Goal: Task Accomplishment & Management: Manage account settings

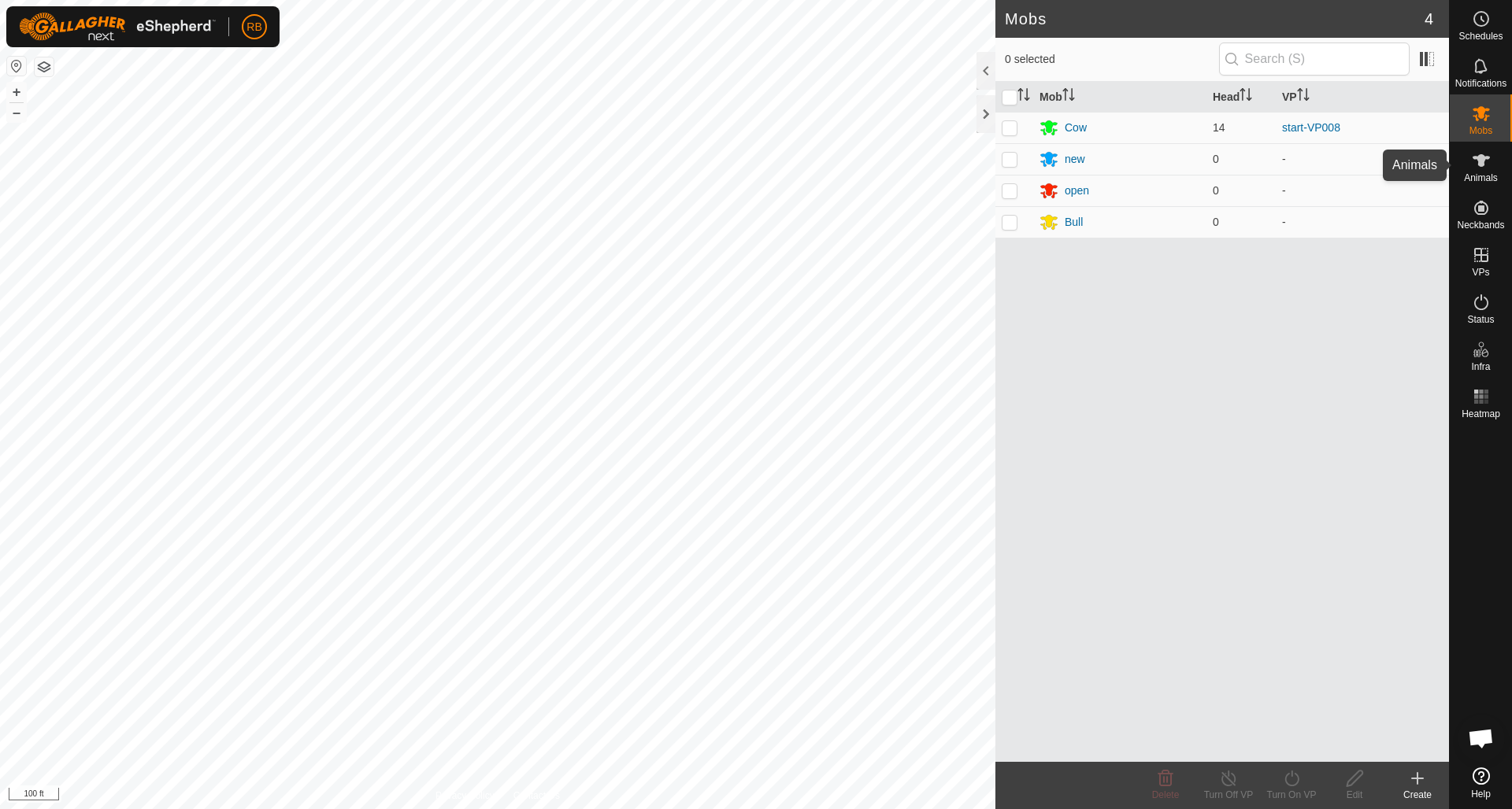
click at [1491, 159] on icon at bounding box center [1481, 160] width 19 height 19
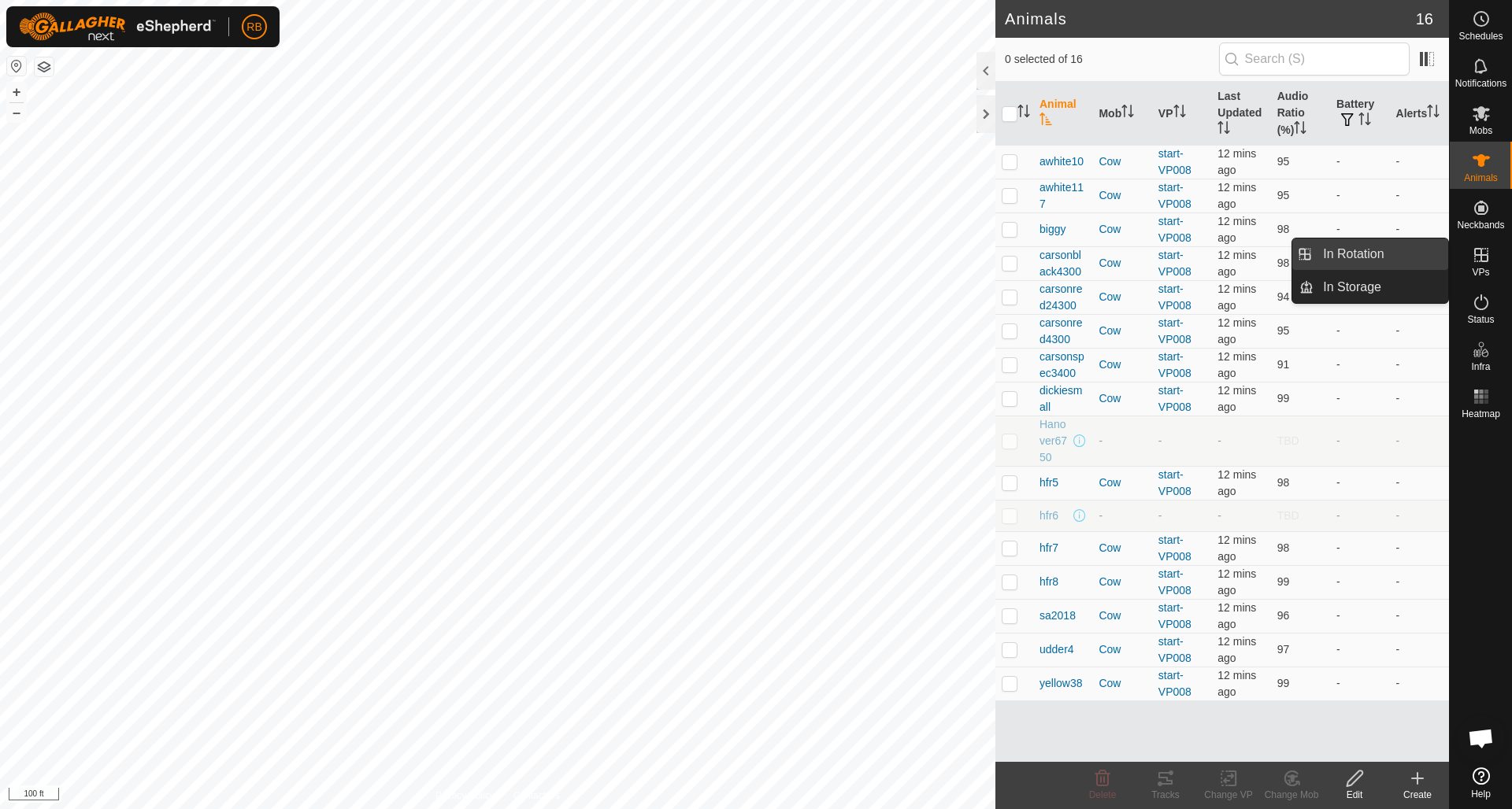
click at [1333, 248] on link "In Rotation" at bounding box center [1381, 254] width 135 height 31
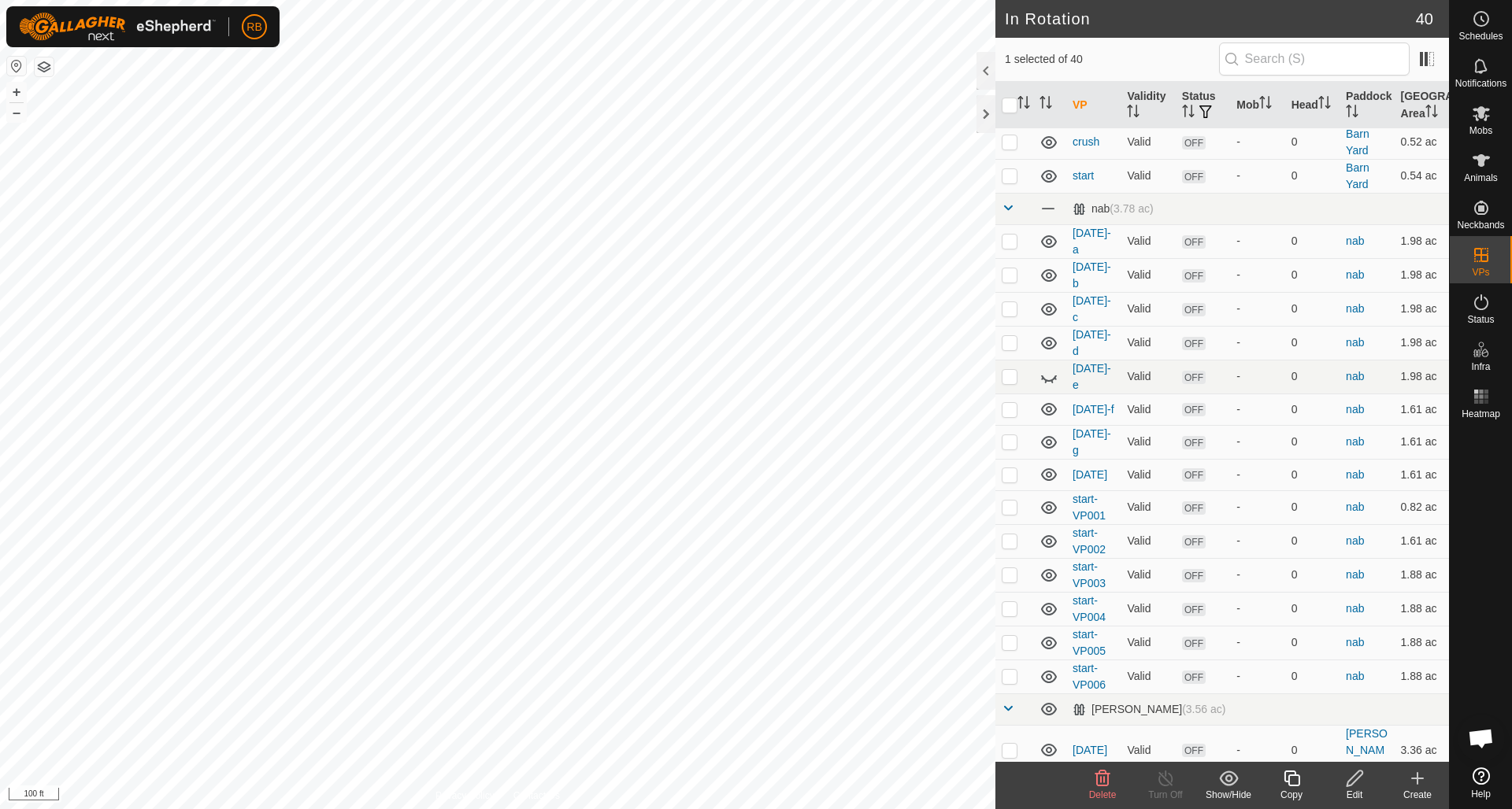
scroll to position [64, 0]
click at [1108, 779] on icon at bounding box center [1103, 779] width 15 height 16
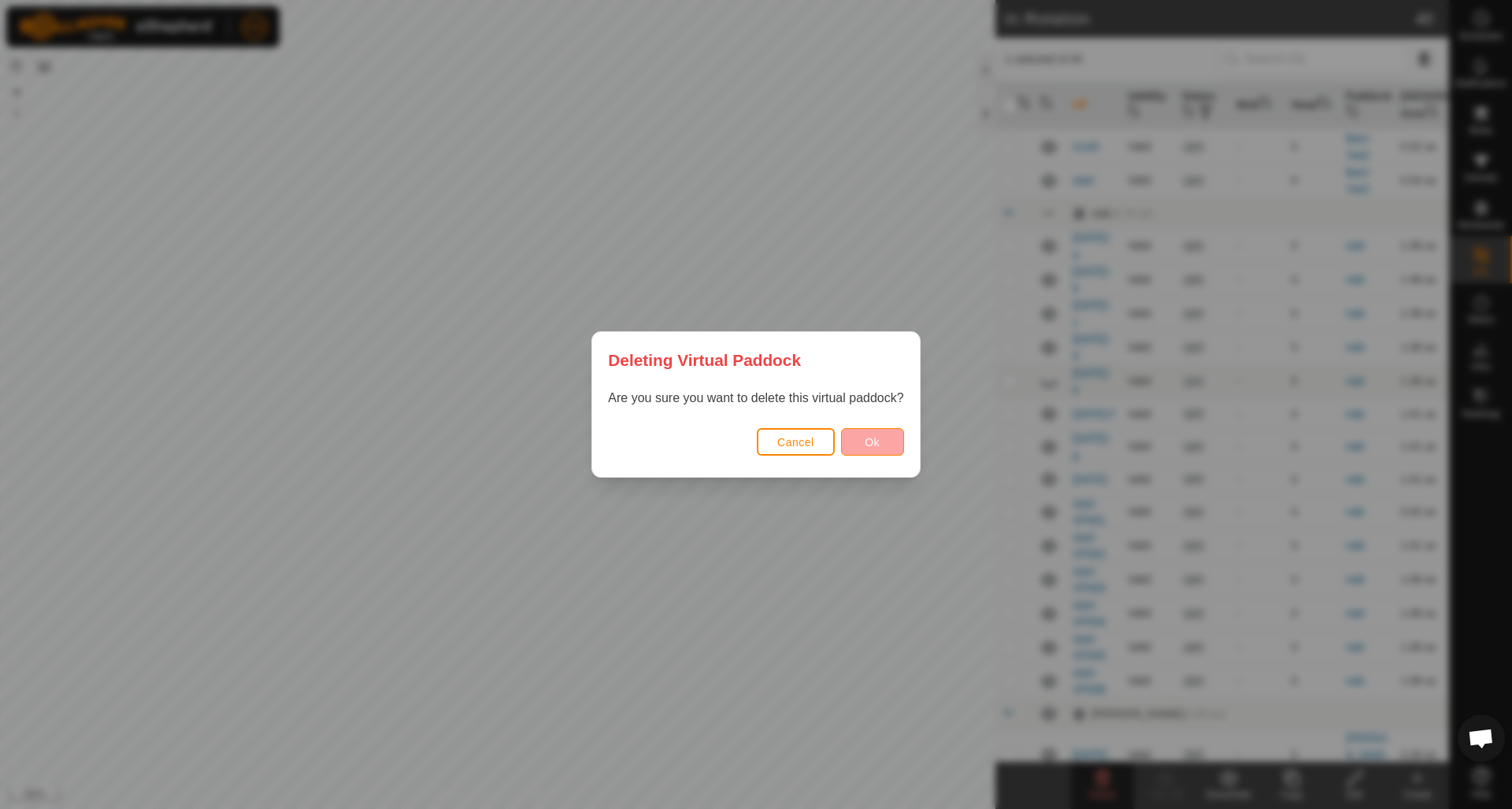
click at [883, 437] on button "Ok" at bounding box center [873, 442] width 63 height 28
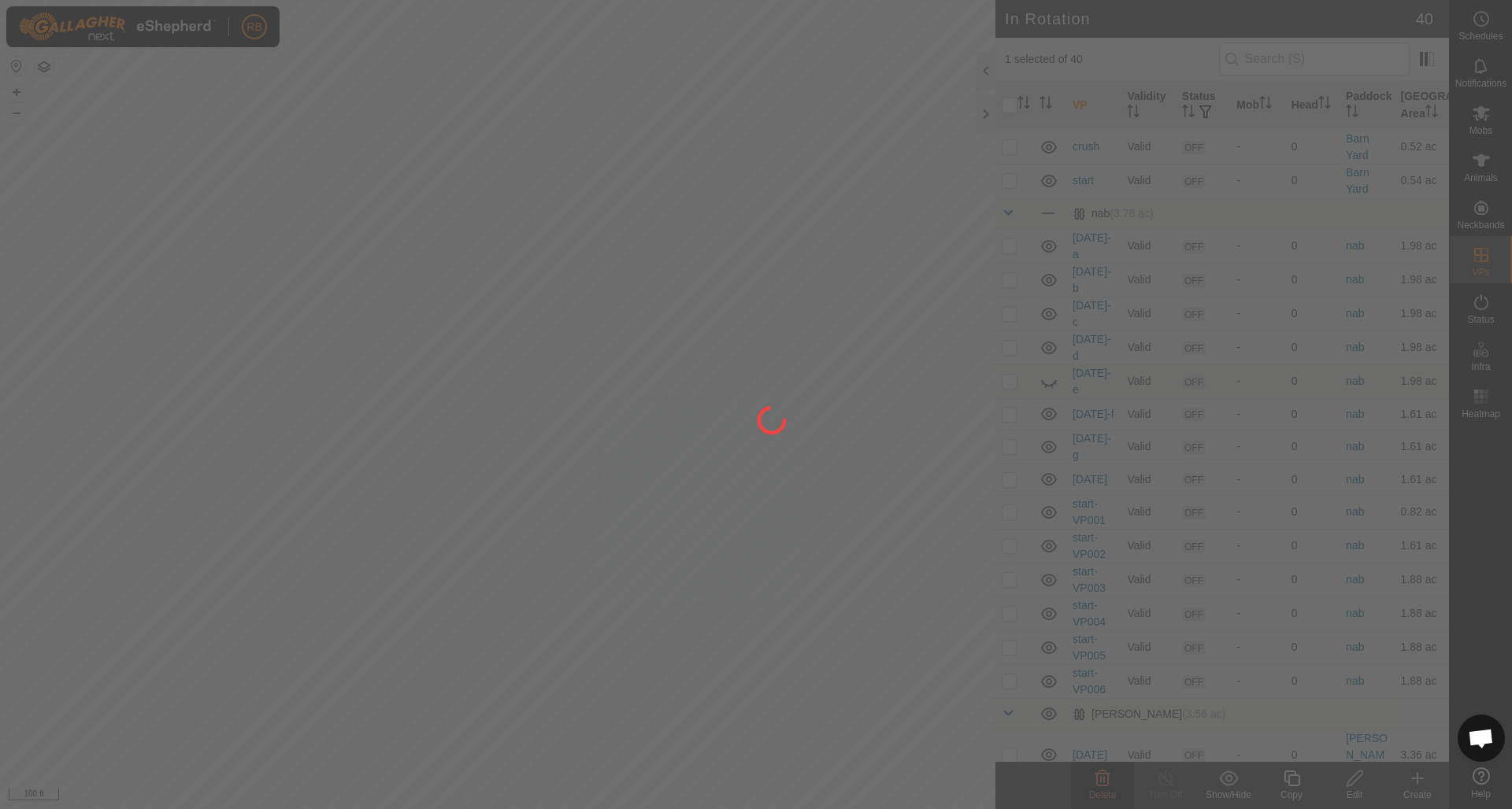
checkbox input "false"
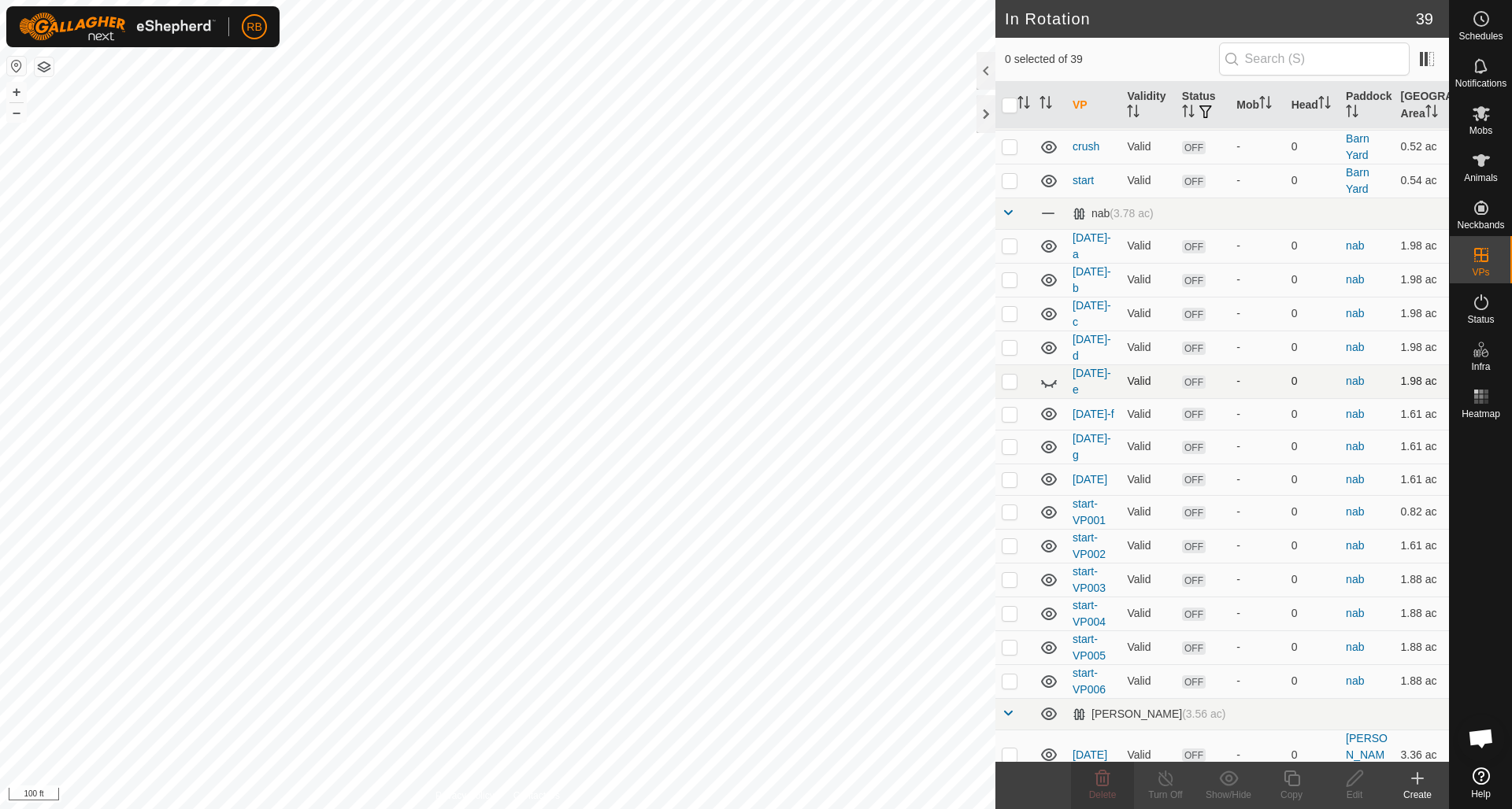
click at [1055, 380] on icon at bounding box center [1049, 383] width 16 height 6
click at [1011, 249] on p-checkbox at bounding box center [1010, 246] width 16 height 12
checkbox input "false"
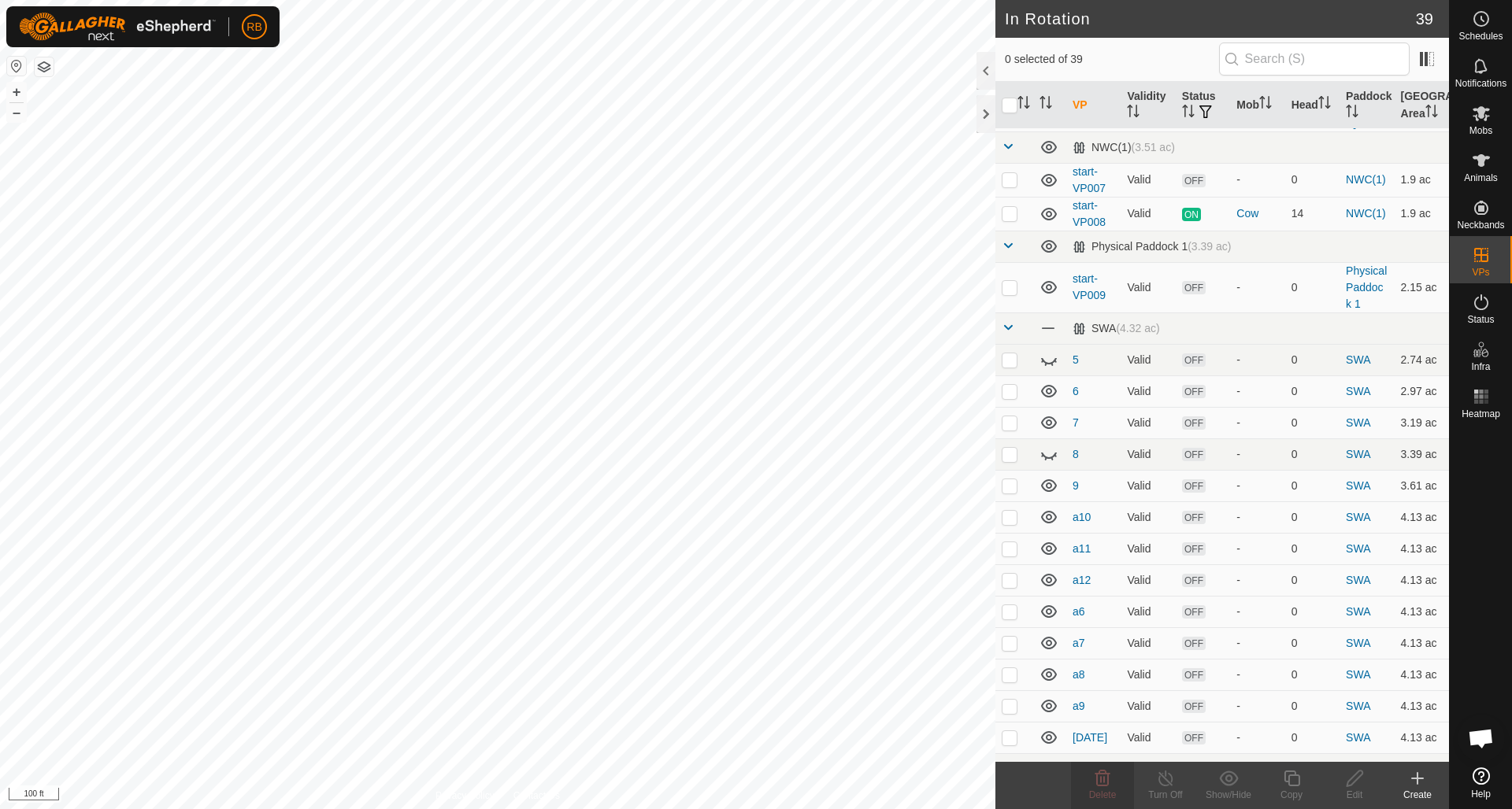
scroll to position [714, 0]
click at [1016, 478] on p-checkbox at bounding box center [1010, 484] width 16 height 12
checkbox input "true"
click at [1014, 510] on p-checkbox at bounding box center [1010, 516] width 16 height 12
checkbox input "true"
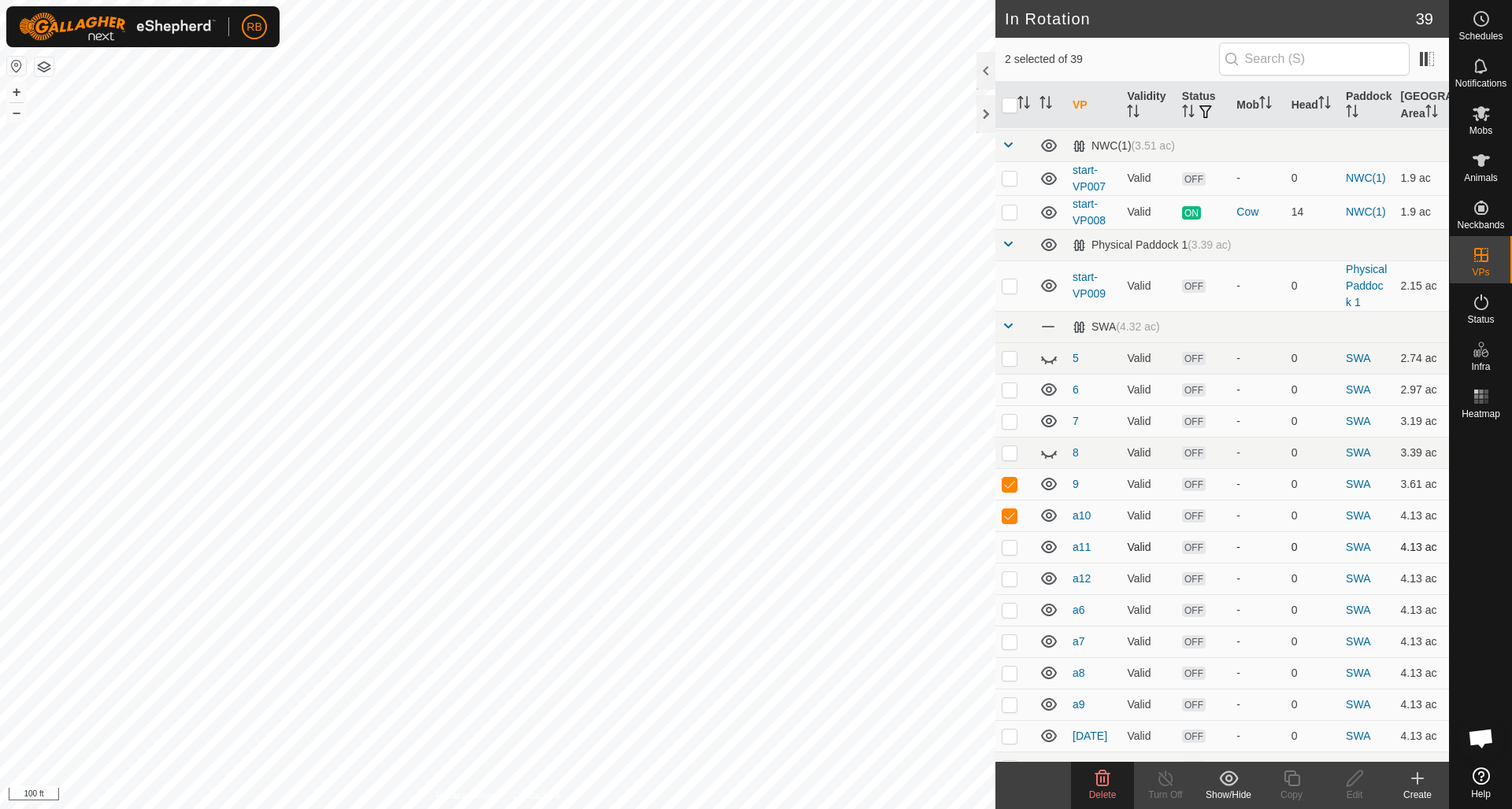
click at [1014, 541] on p-checkbox at bounding box center [1010, 547] width 16 height 12
checkbox input "true"
click at [1015, 572] on p-checkbox at bounding box center [1010, 578] width 16 height 12
checkbox input "true"
click at [1013, 604] on p-checkbox at bounding box center [1010, 610] width 16 height 12
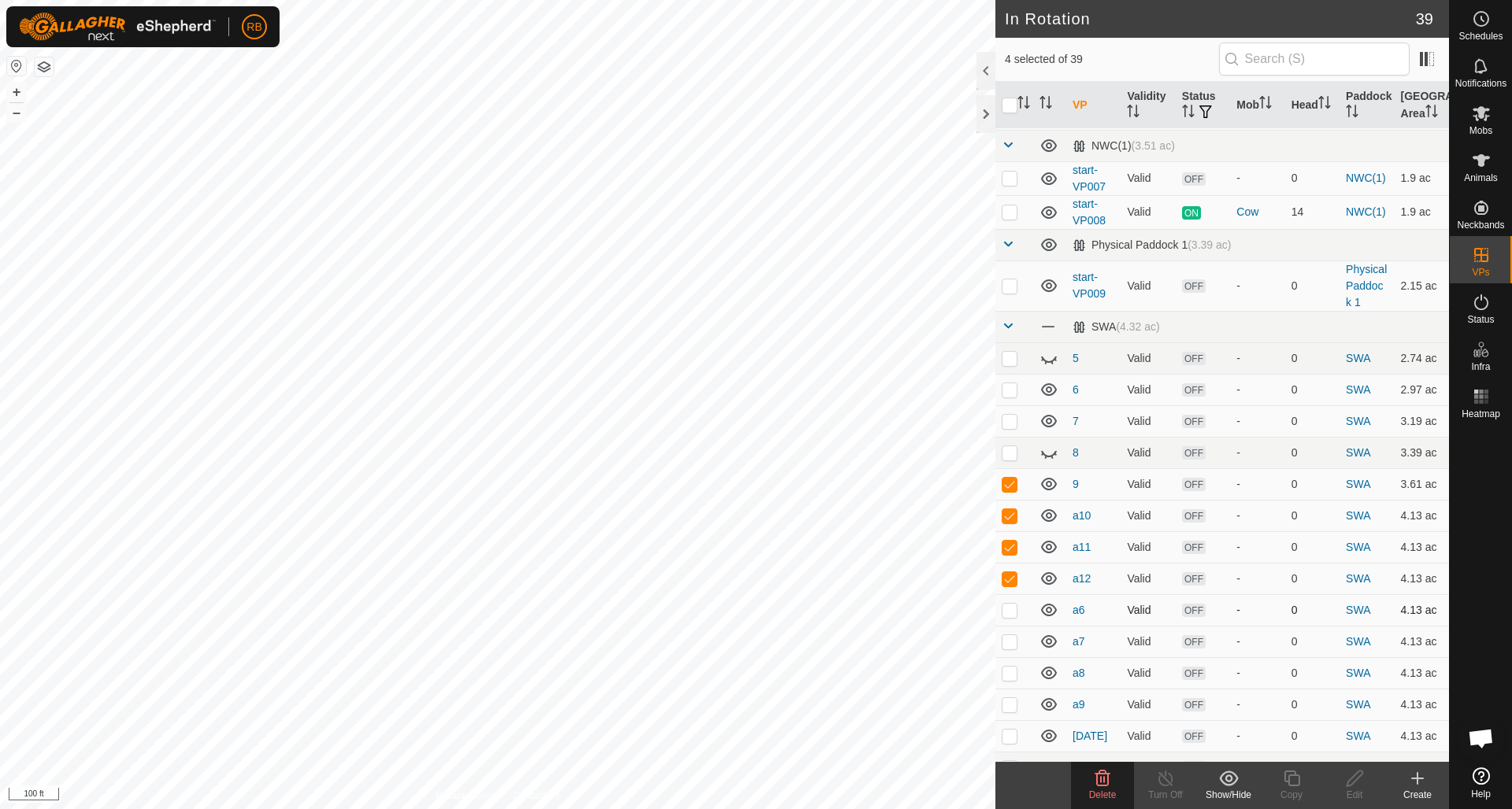
checkbox input "true"
click at [1014, 635] on p-checkbox at bounding box center [1010, 641] width 16 height 12
checkbox input "true"
click at [1015, 666] on p-checkbox at bounding box center [1010, 673] width 16 height 12
checkbox input "true"
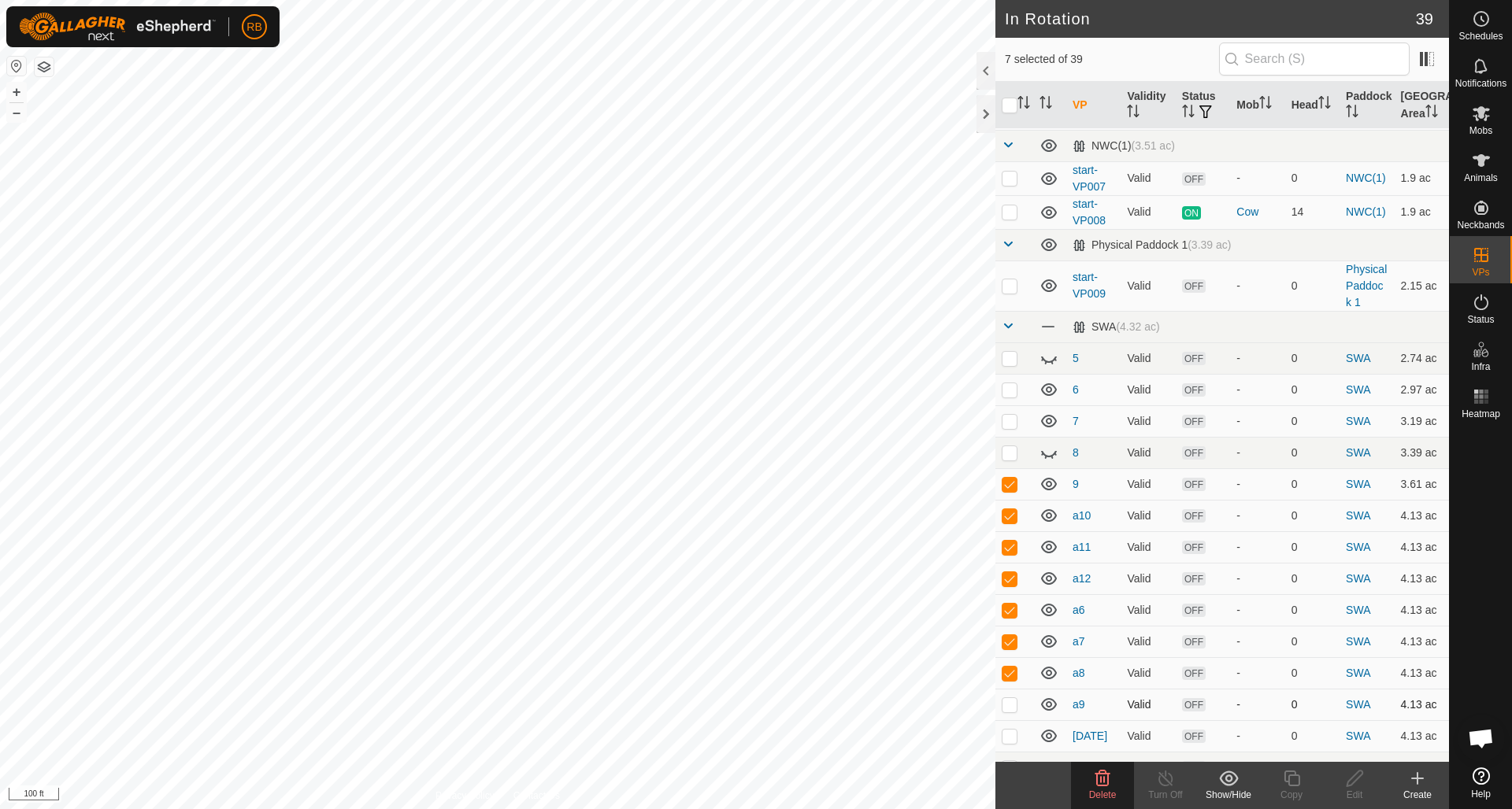
click at [1015, 699] on p-checkbox at bounding box center [1010, 705] width 16 height 12
checkbox input "true"
click at [1011, 730] on p-checkbox at bounding box center [1010, 736] width 16 height 12
checkbox input "true"
click at [1052, 758] on icon at bounding box center [1048, 767] width 19 height 19
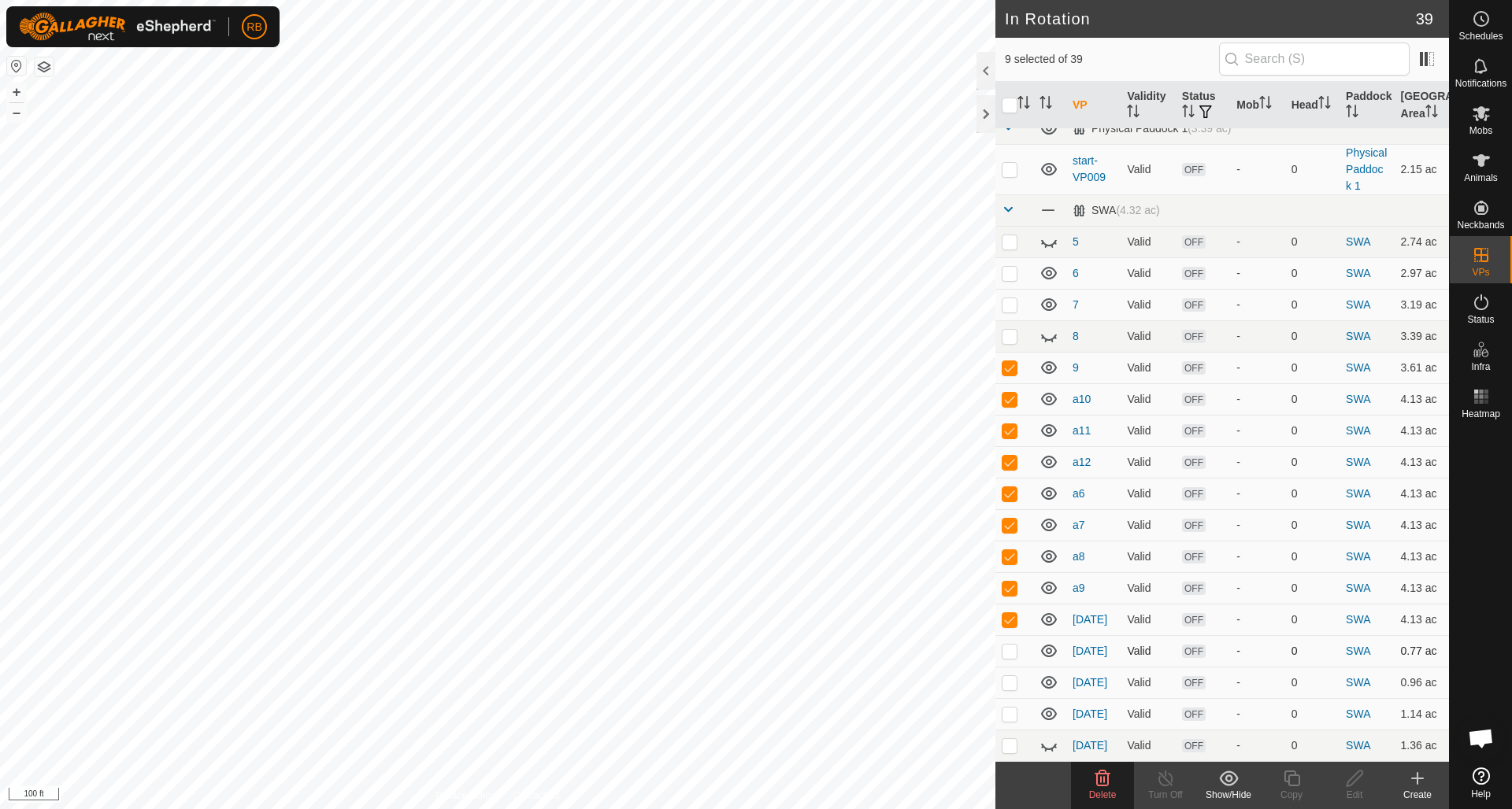
scroll to position [829, 0]
click at [1012, 646] on p-checkbox at bounding box center [1010, 652] width 16 height 12
checkbox input "false"
click at [1102, 780] on icon at bounding box center [1103, 779] width 15 height 16
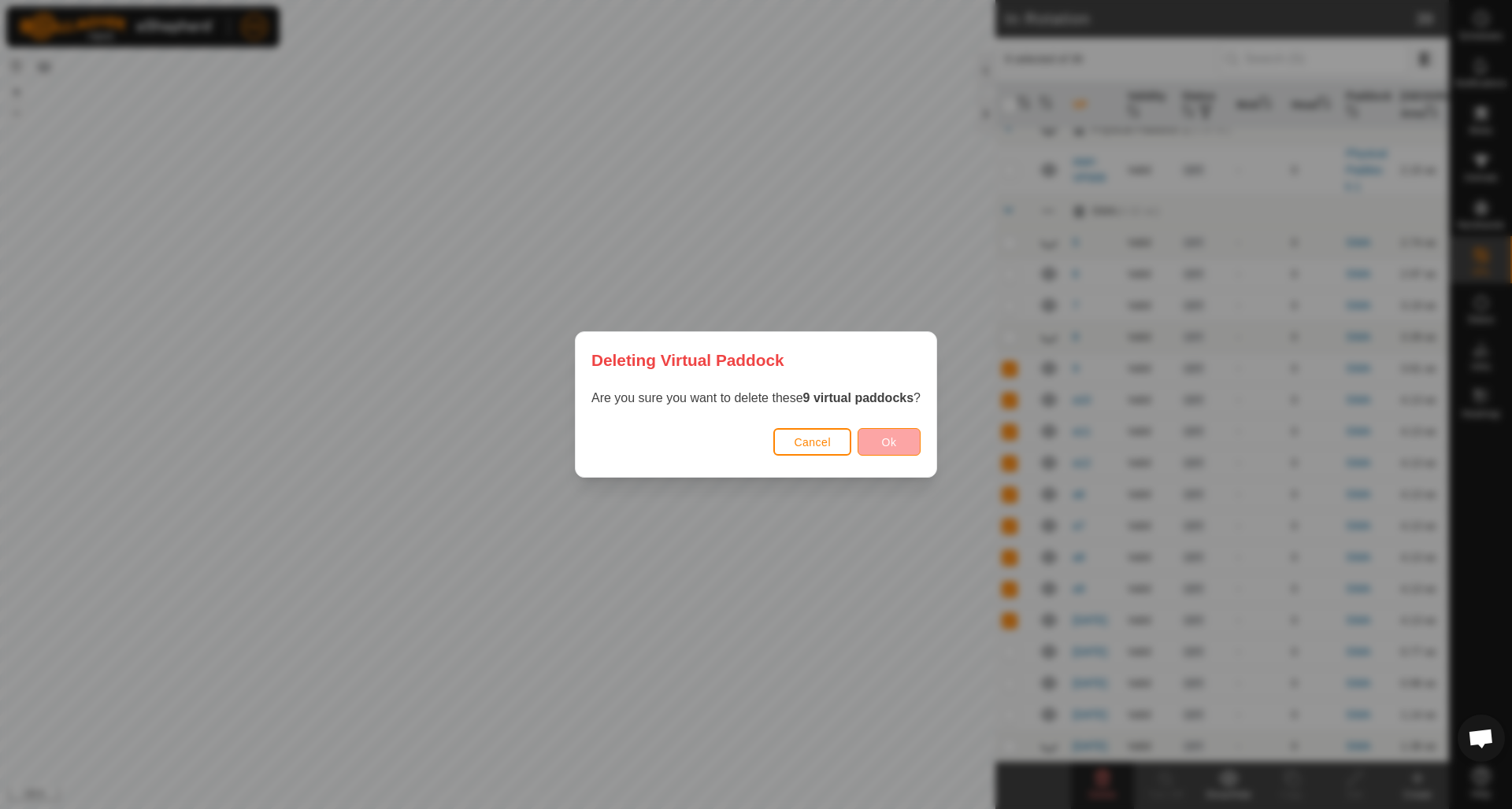
click at [880, 437] on button "Ok" at bounding box center [889, 442] width 63 height 28
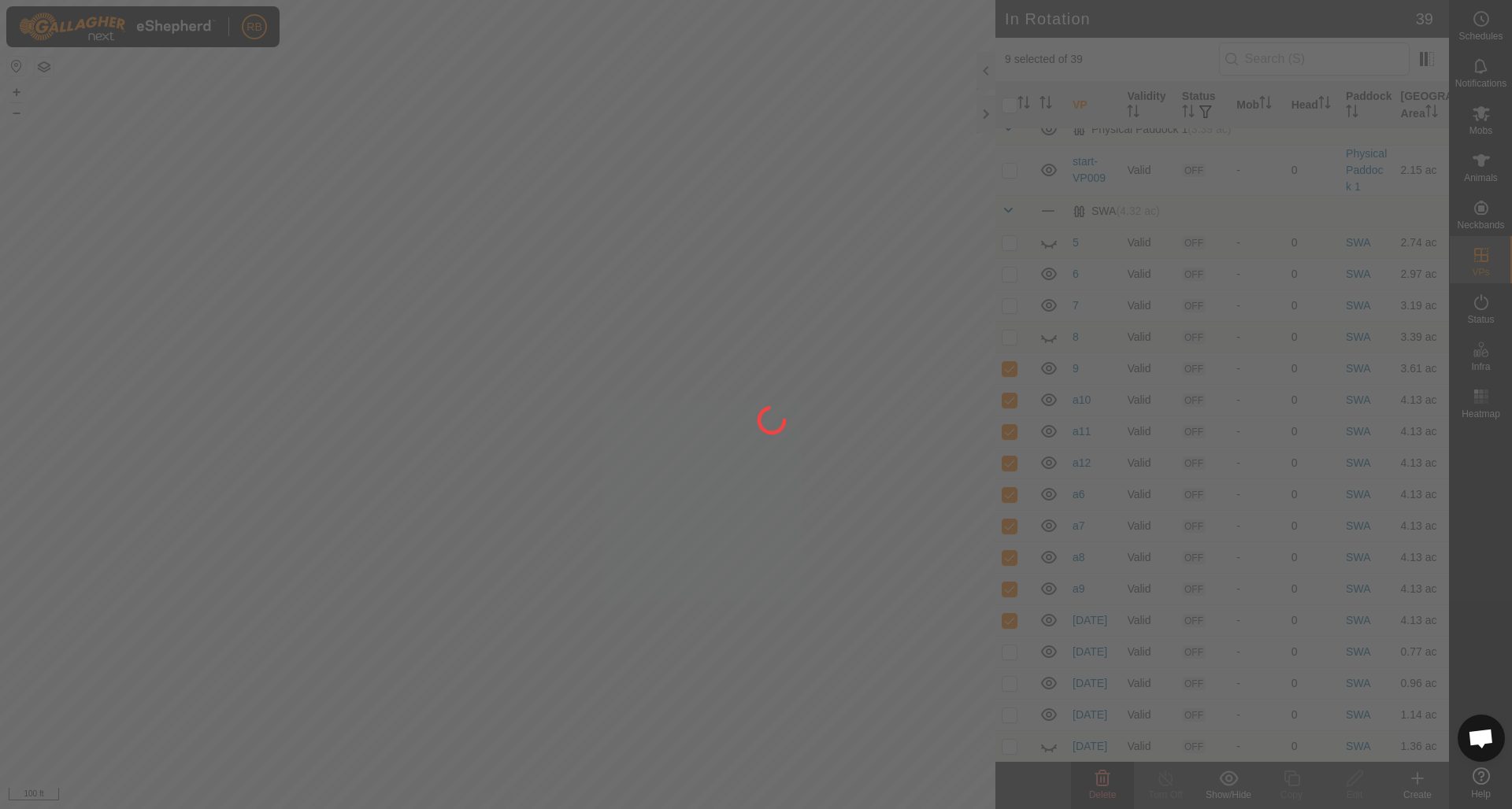
checkbox input "false"
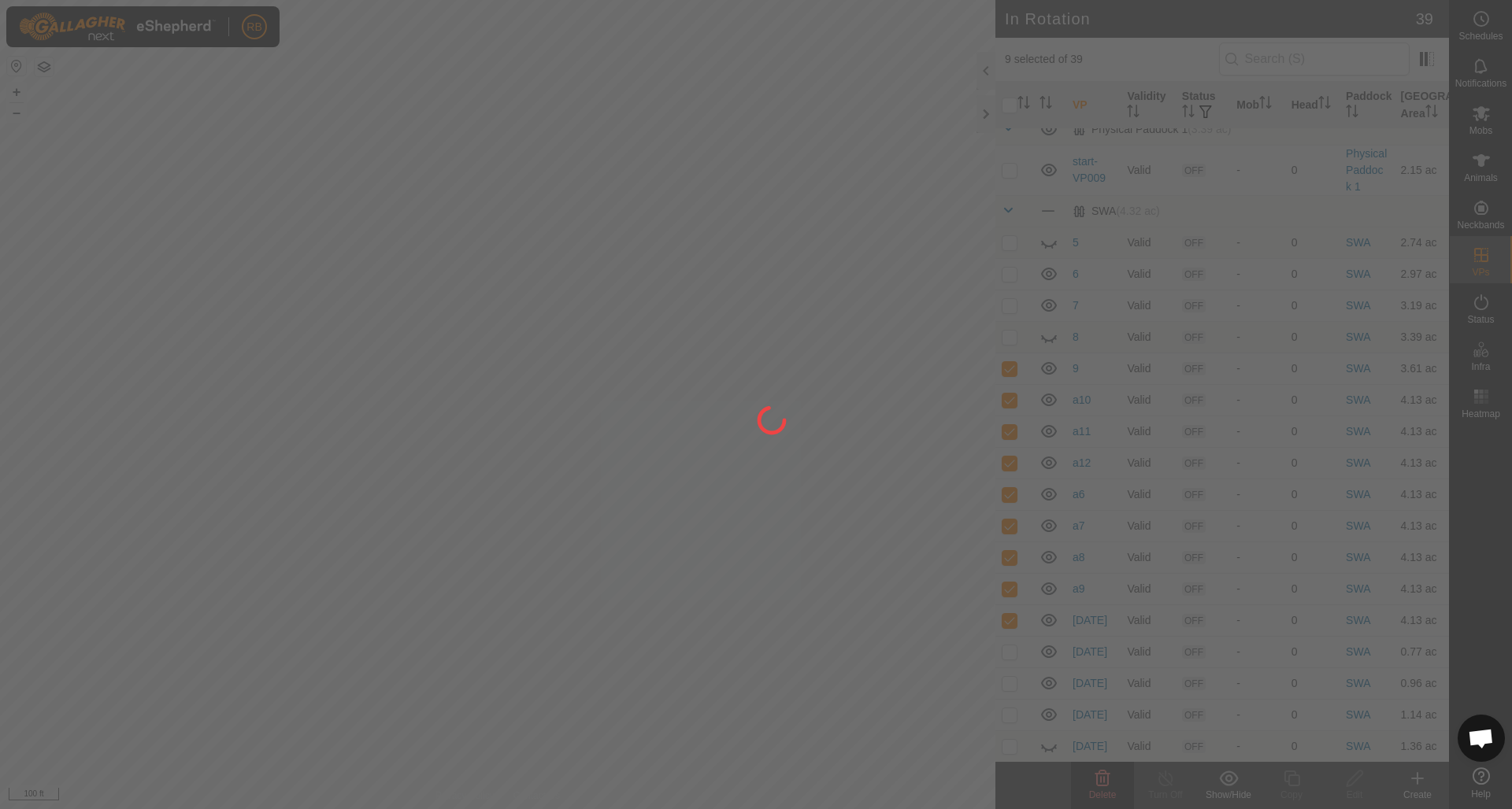
checkbox input "false"
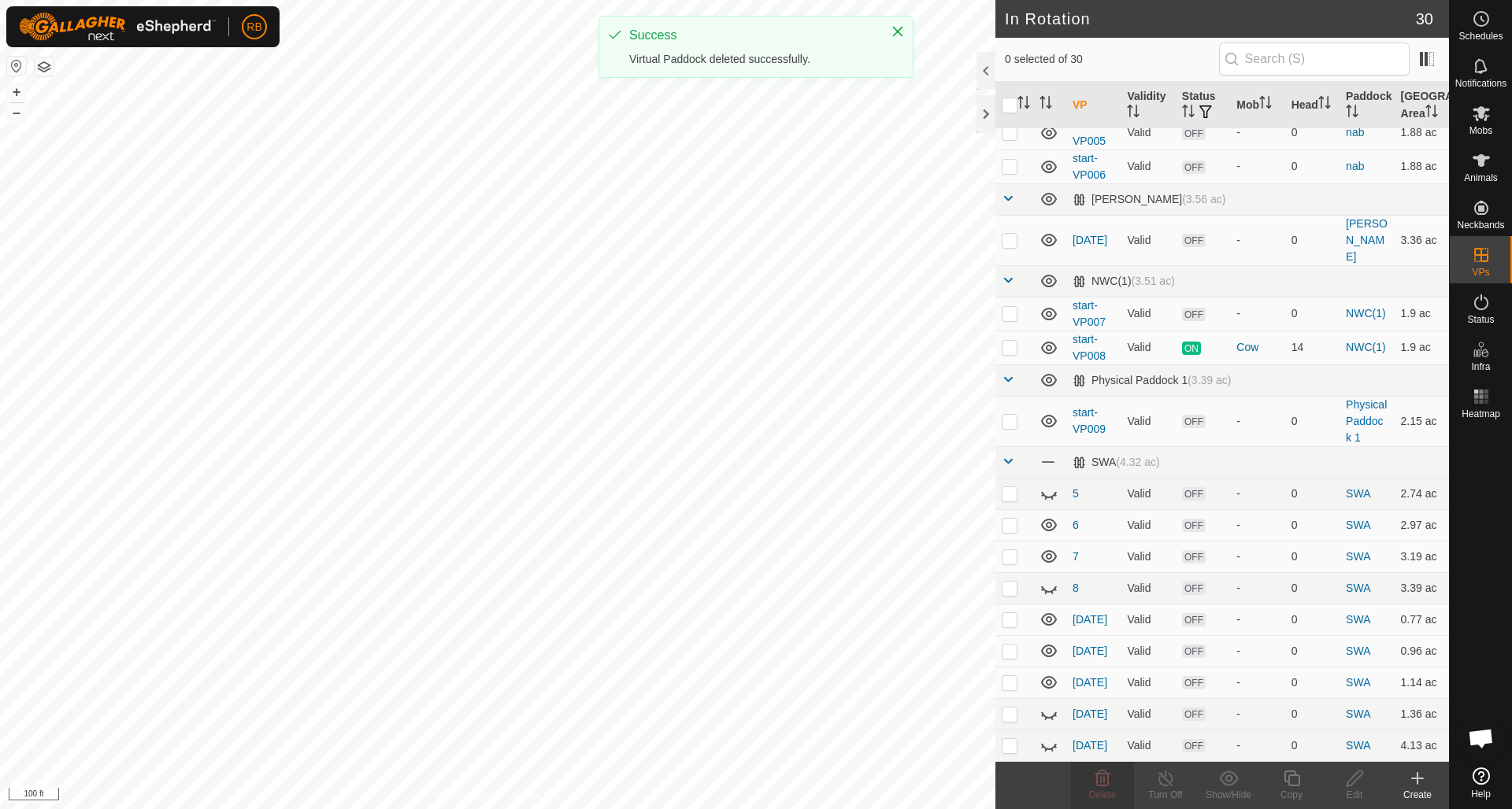
scroll to position [546, 0]
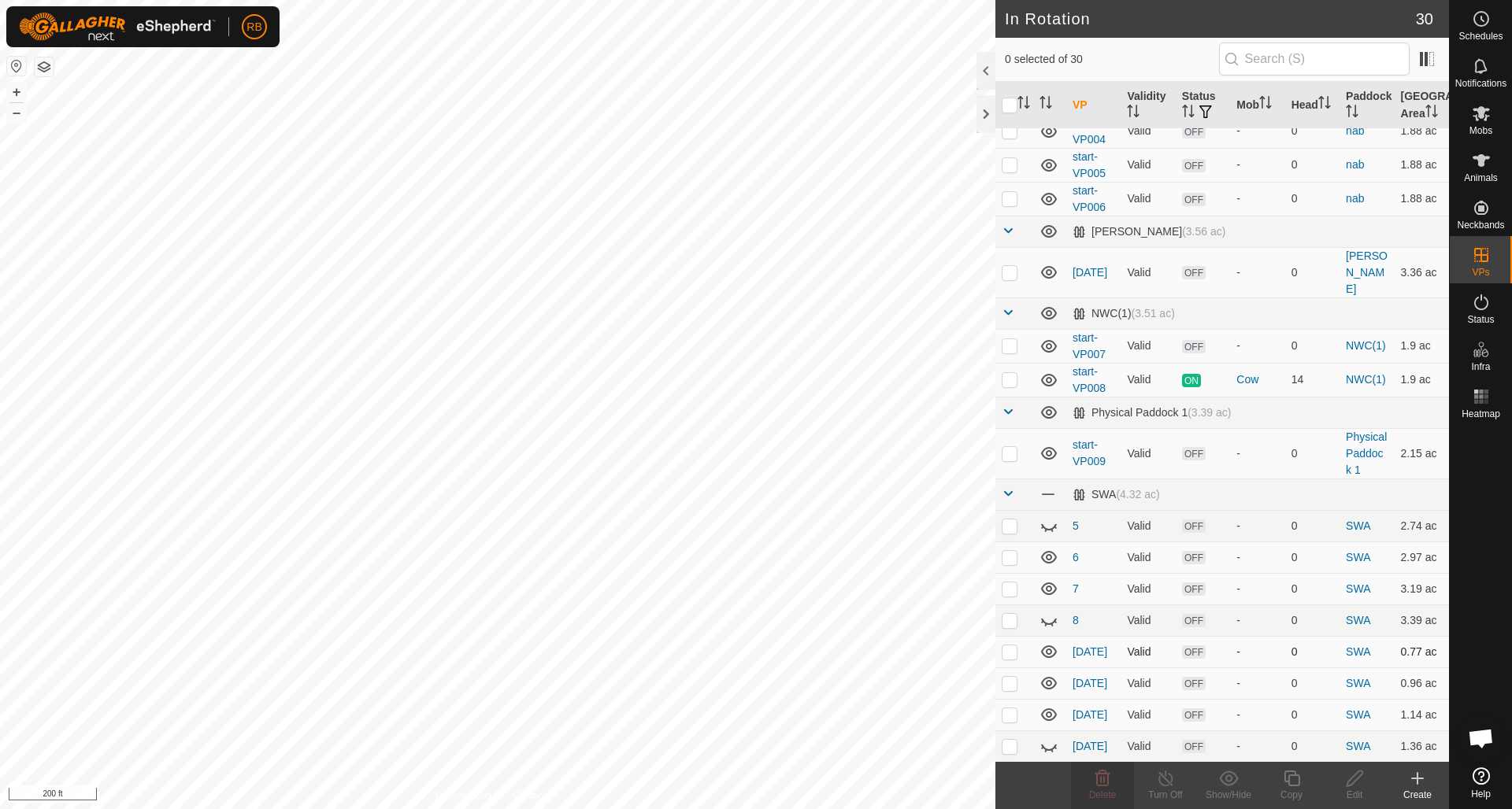
click at [1011, 646] on p-checkbox at bounding box center [1010, 652] width 16 height 12
checkbox input "true"
click at [1013, 677] on p-checkbox at bounding box center [1010, 683] width 16 height 12
checkbox input "true"
click at [1015, 708] on p-checkbox at bounding box center [1010, 715] width 16 height 12
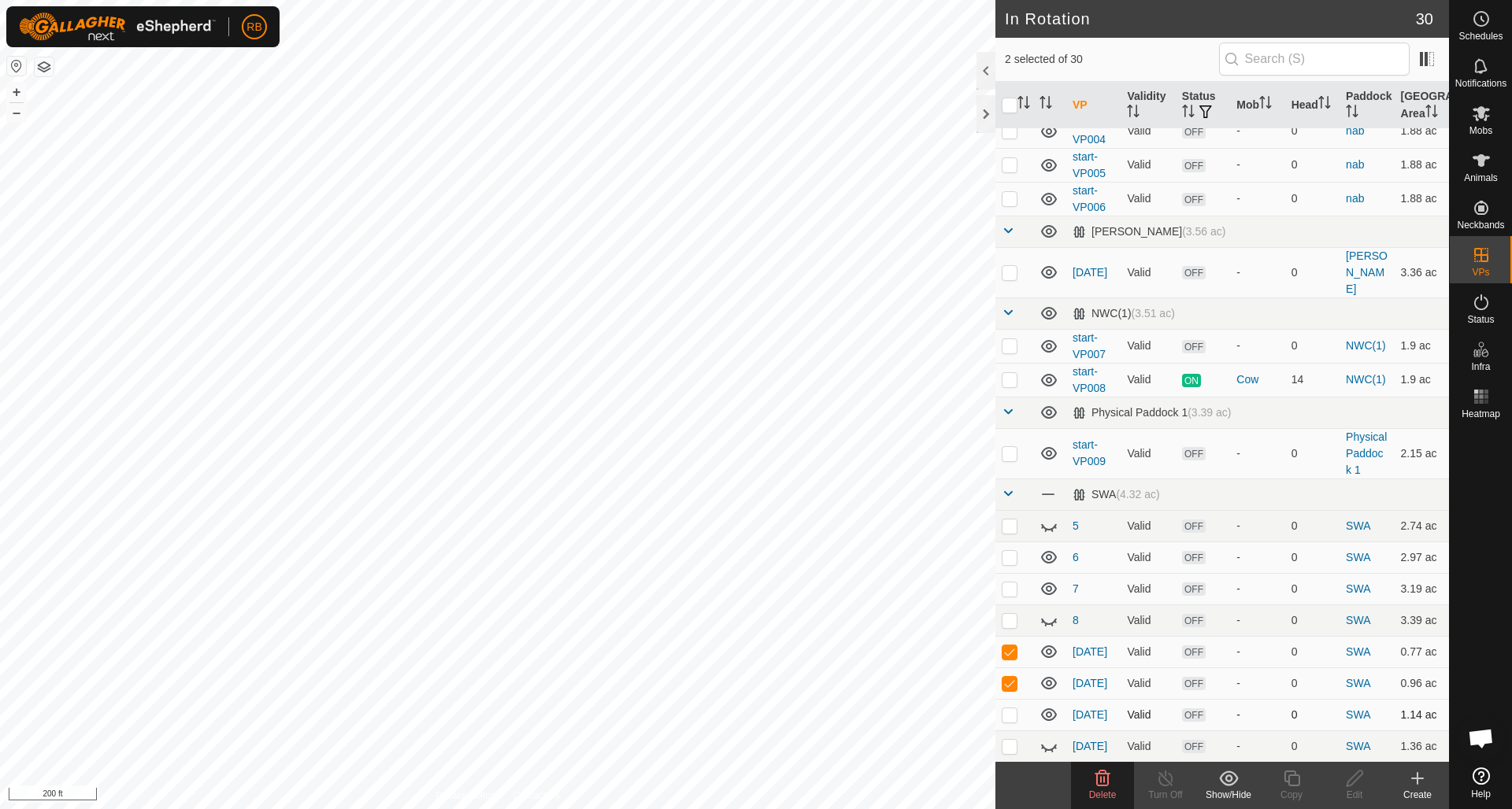
checkbox input "true"
click at [1056, 745] on icon at bounding box center [1049, 748] width 16 height 6
click at [1015, 740] on p-checkbox at bounding box center [1010, 747] width 16 height 12
checkbox input "true"
click at [1052, 768] on icon at bounding box center [1048, 777] width 19 height 19
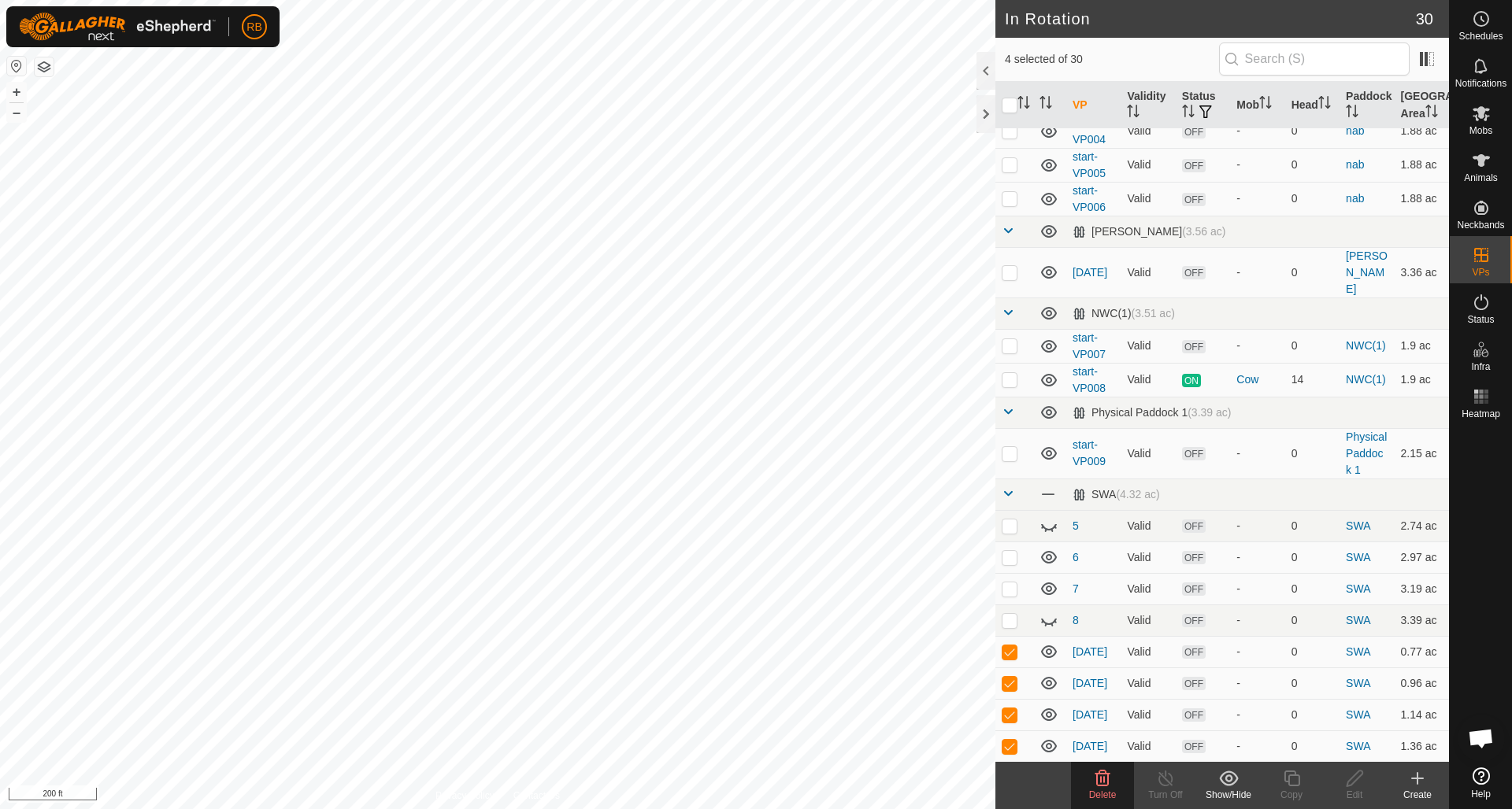
click at [1008, 772] on p-checkbox at bounding box center [1010, 778] width 16 height 12
checkbox input "true"
click at [1105, 778] on icon at bounding box center [1103, 779] width 15 height 16
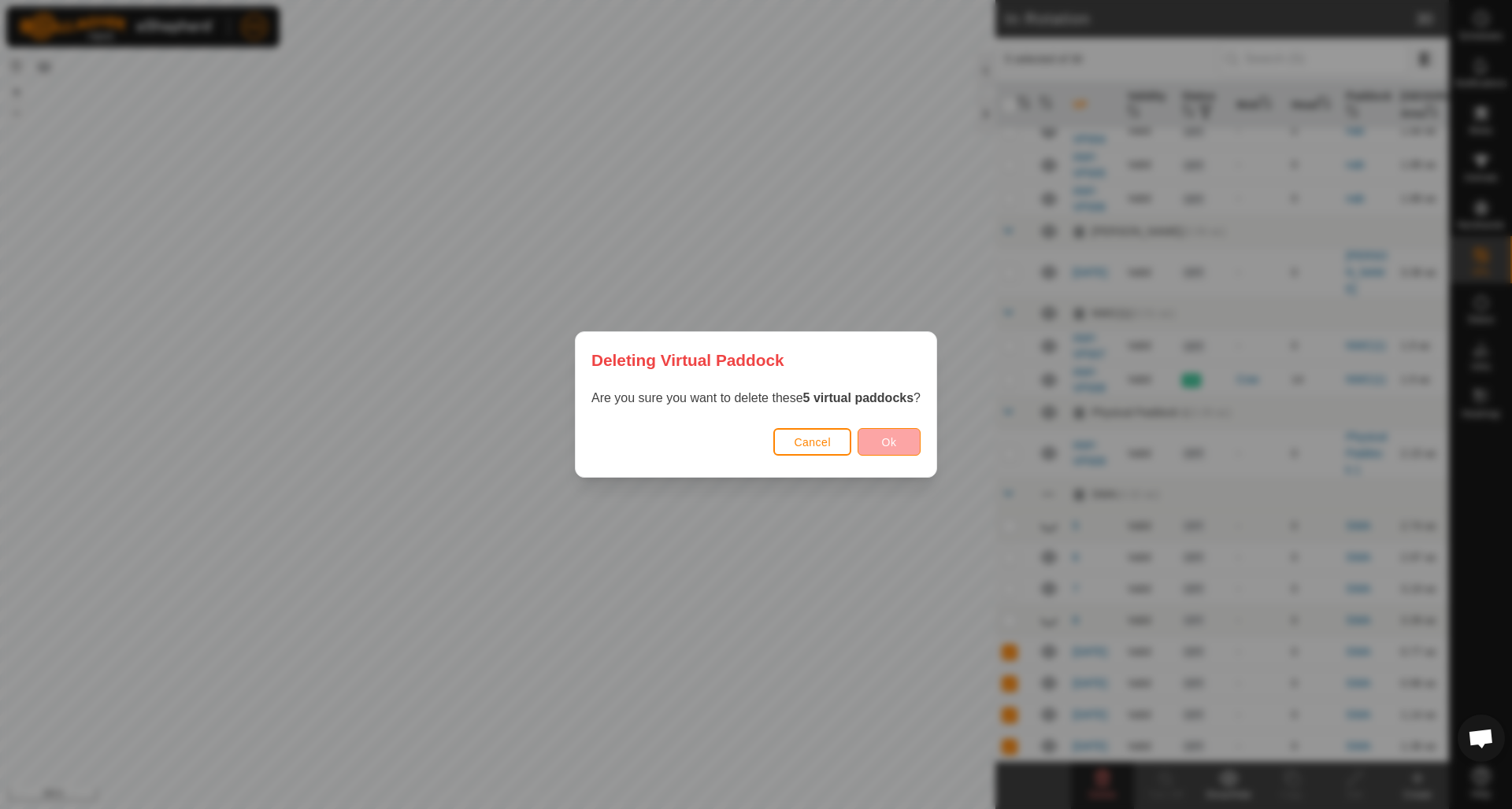
click at [892, 447] on span "Ok" at bounding box center [890, 443] width 15 height 12
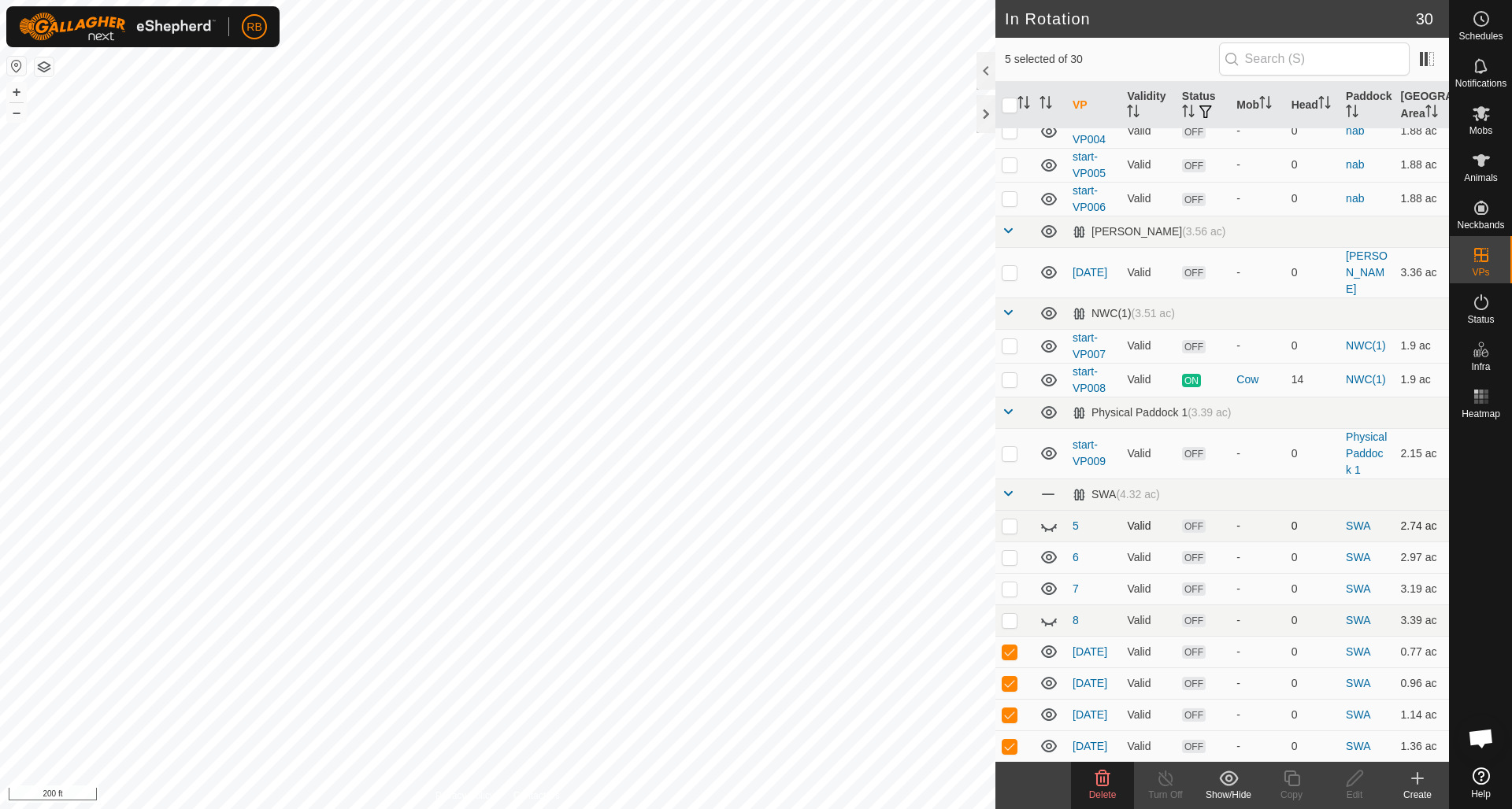
click at [1053, 524] on icon at bounding box center [1049, 527] width 16 height 6
click at [1012, 519] on p-checkbox at bounding box center [1010, 526] width 16 height 12
checkbox input "true"
click at [1016, 552] on p-checkbox at bounding box center [1010, 558] width 16 height 12
checkbox input "true"
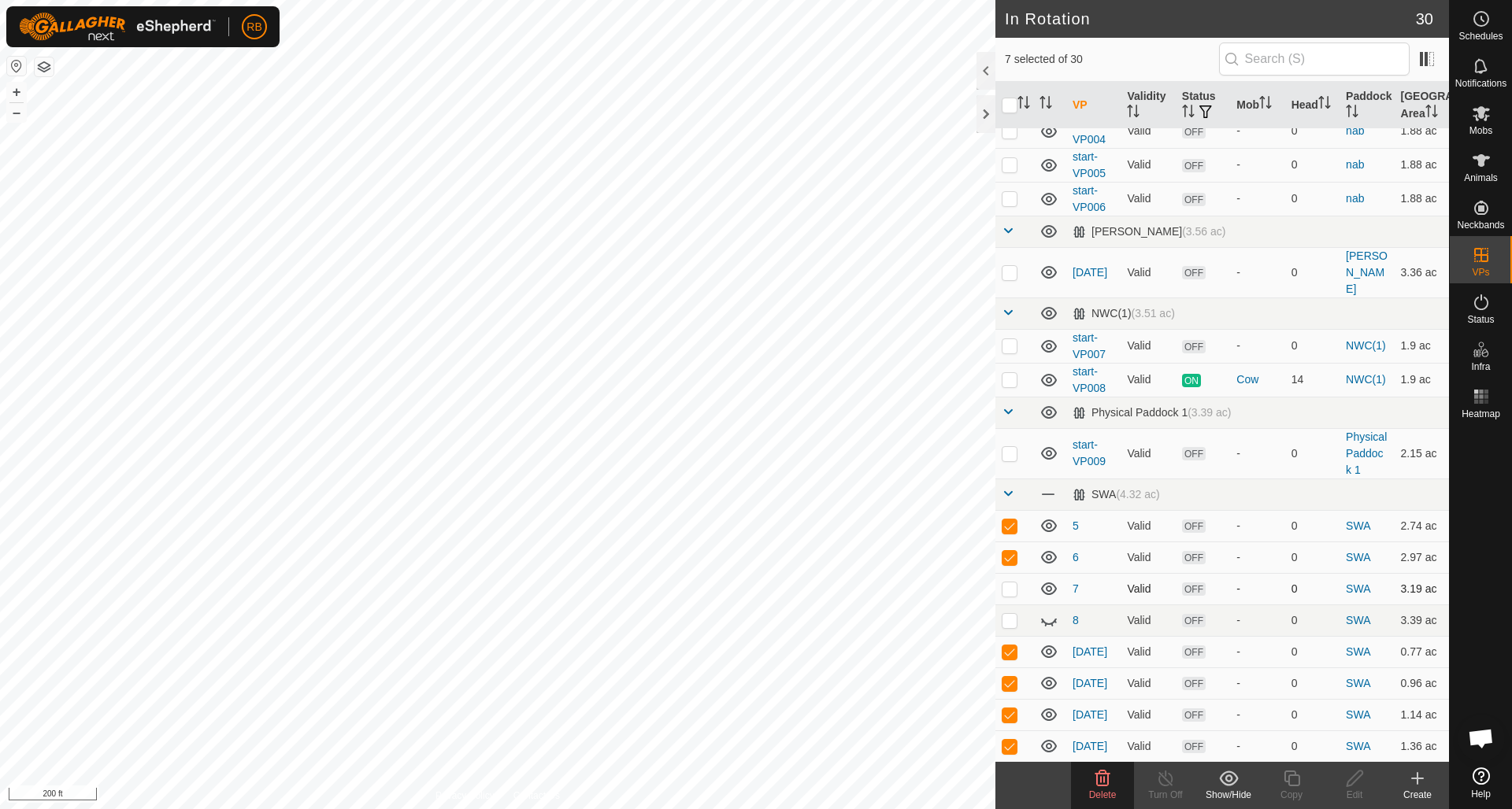
click at [1014, 583] on p-checkbox at bounding box center [1010, 589] width 16 height 12
checkbox input "true"
click at [1052, 611] on icon at bounding box center [1048, 620] width 19 height 19
drag, startPoint x: 1015, startPoint y: 587, endPoint x: 1023, endPoint y: 585, distance: 8.2
click at [1015, 614] on p-checkbox at bounding box center [1010, 620] width 16 height 12
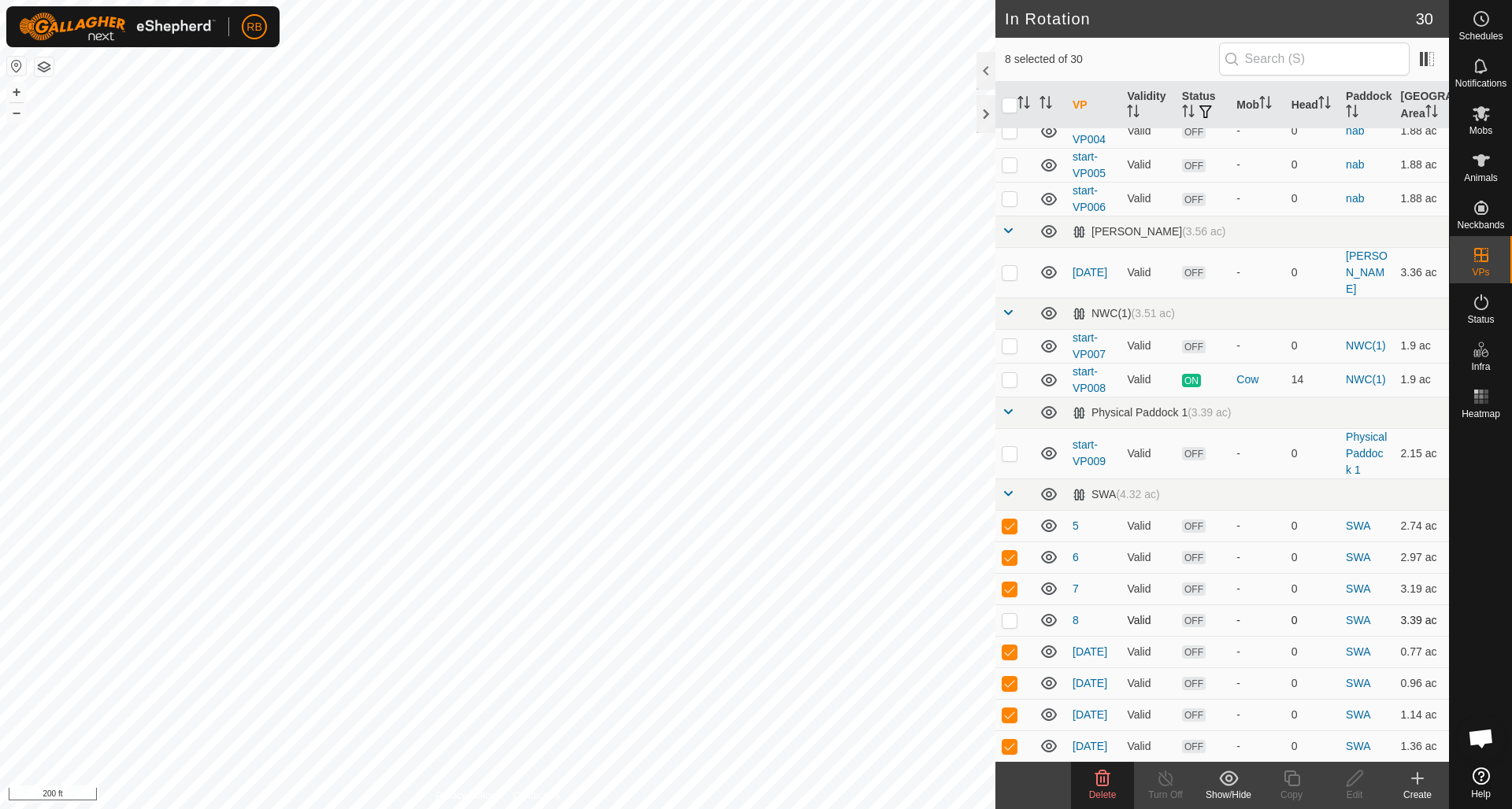
checkbox input "true"
click at [1104, 788] on icon at bounding box center [1102, 778] width 19 height 19
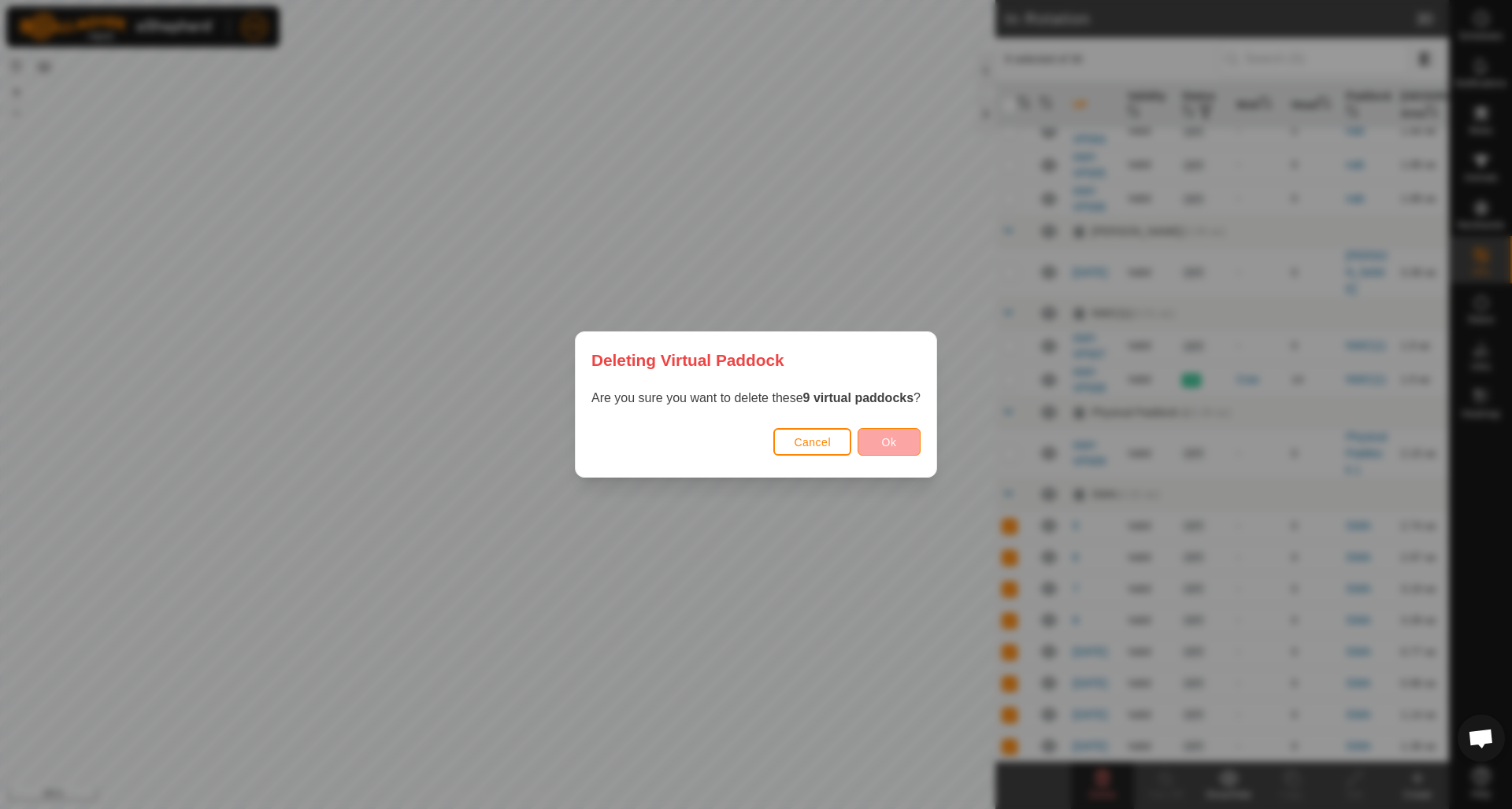
click at [905, 442] on button "Ok" at bounding box center [889, 442] width 63 height 28
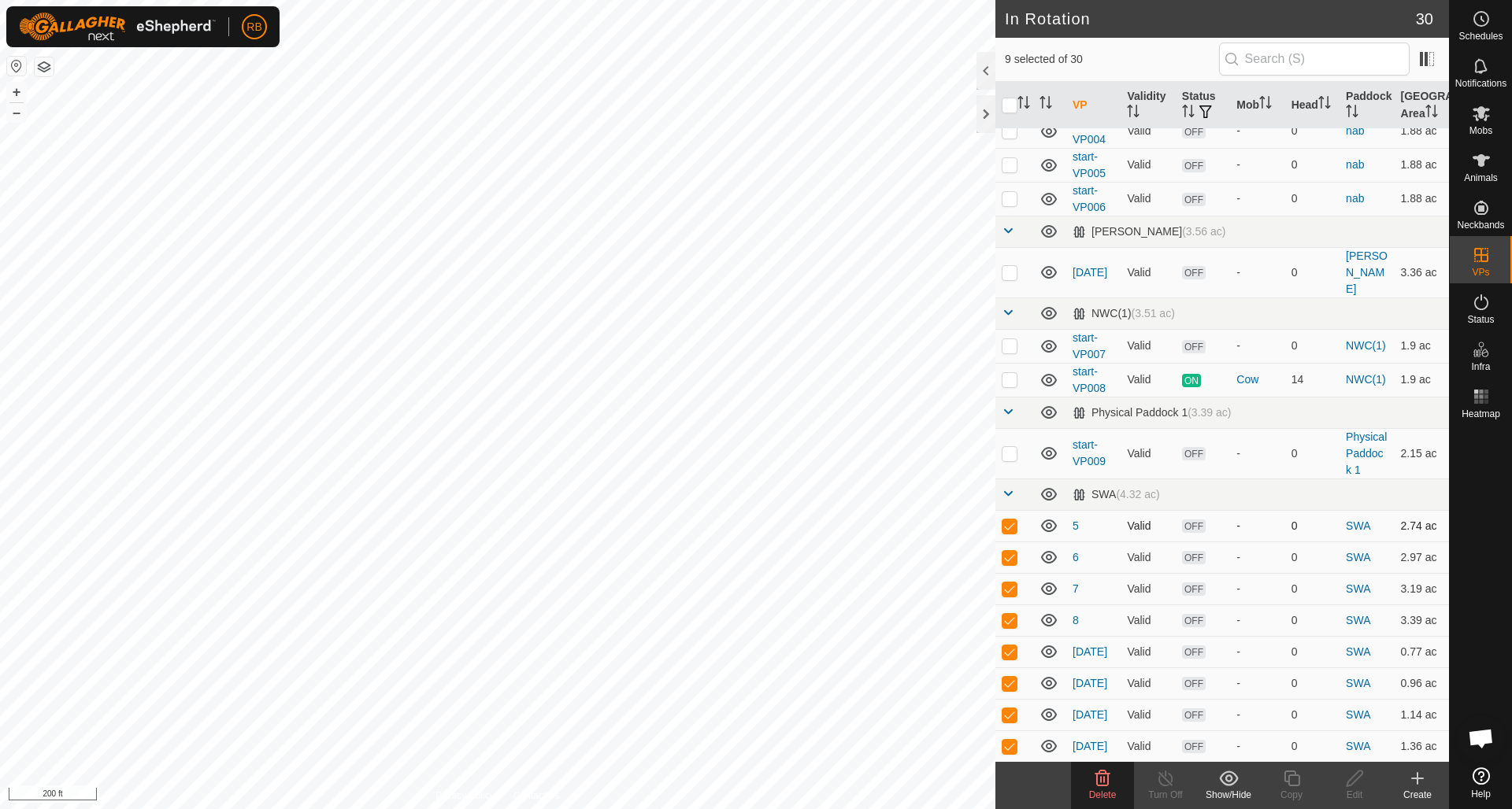
click at [1012, 519] on p-checkbox at bounding box center [1010, 526] width 16 height 12
checkbox input "true"
click at [1015, 772] on p-checkbox at bounding box center [1010, 778] width 16 height 12
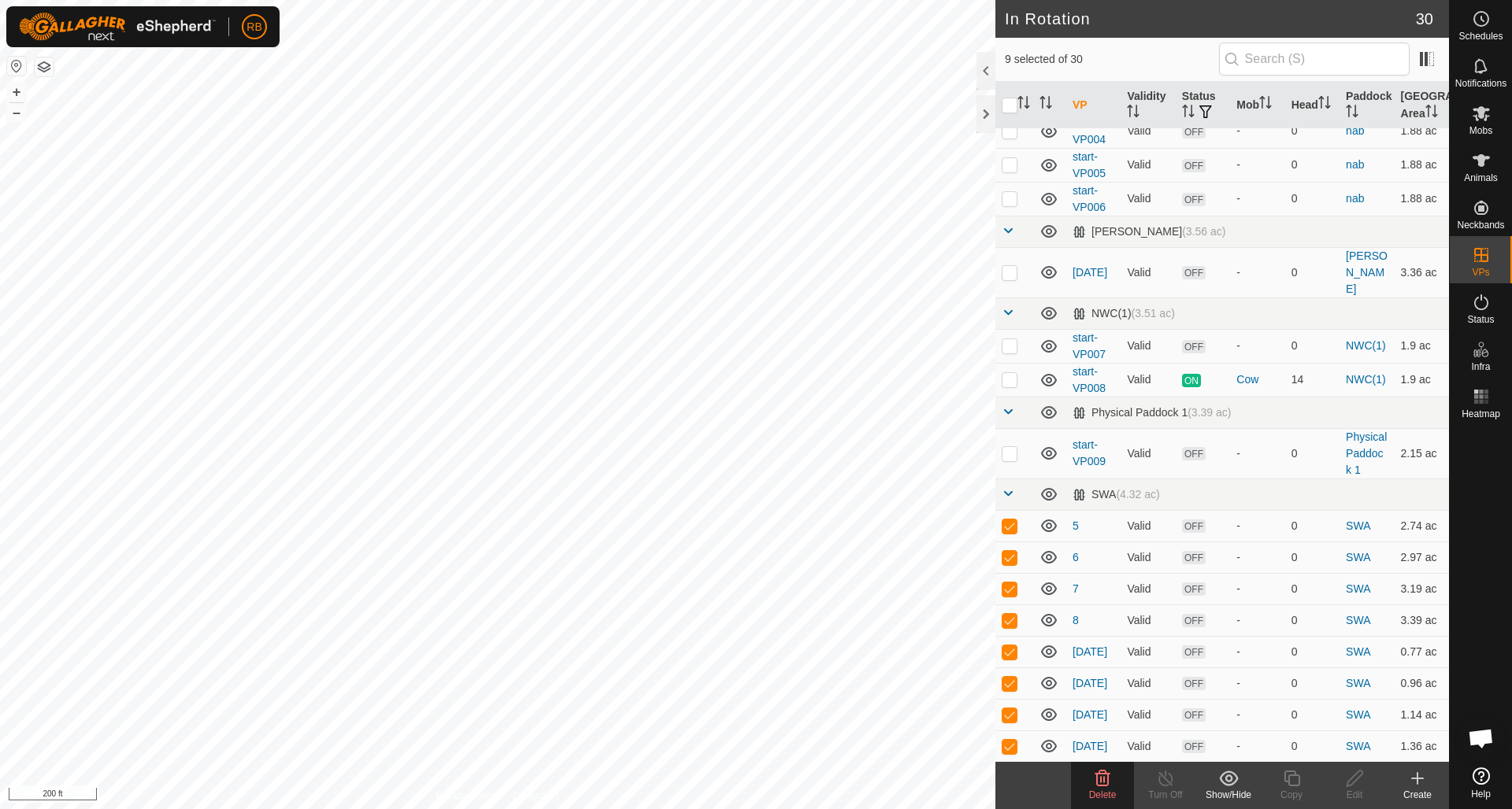
checkbox input "true"
click at [1012, 487] on span at bounding box center [1008, 494] width 12 height 12
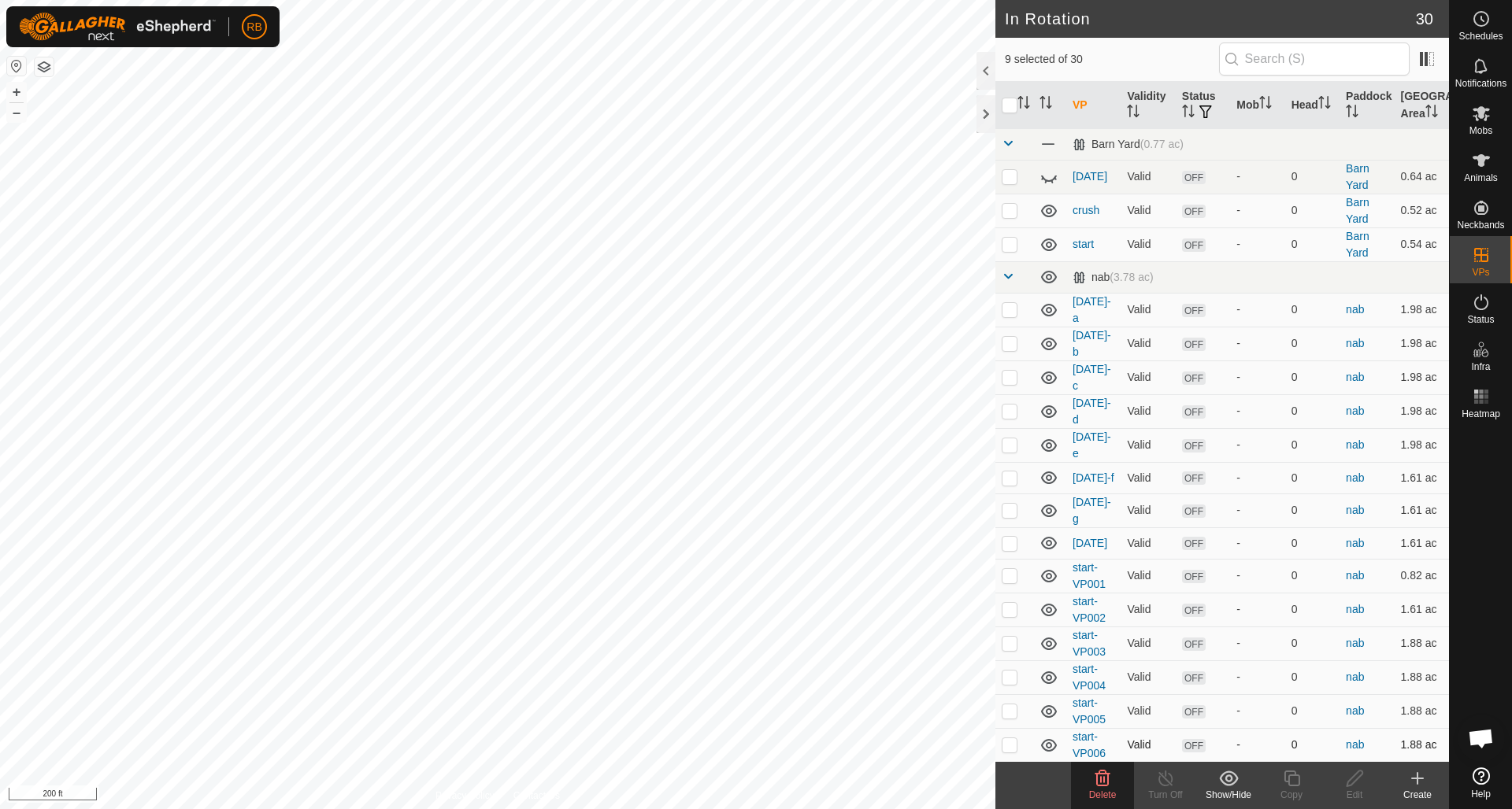
scroll to position [0, 0]
click at [1049, 145] on span at bounding box center [1048, 143] width 17 height 17
click at [1049, 145] on icon at bounding box center [1048, 143] width 19 height 19
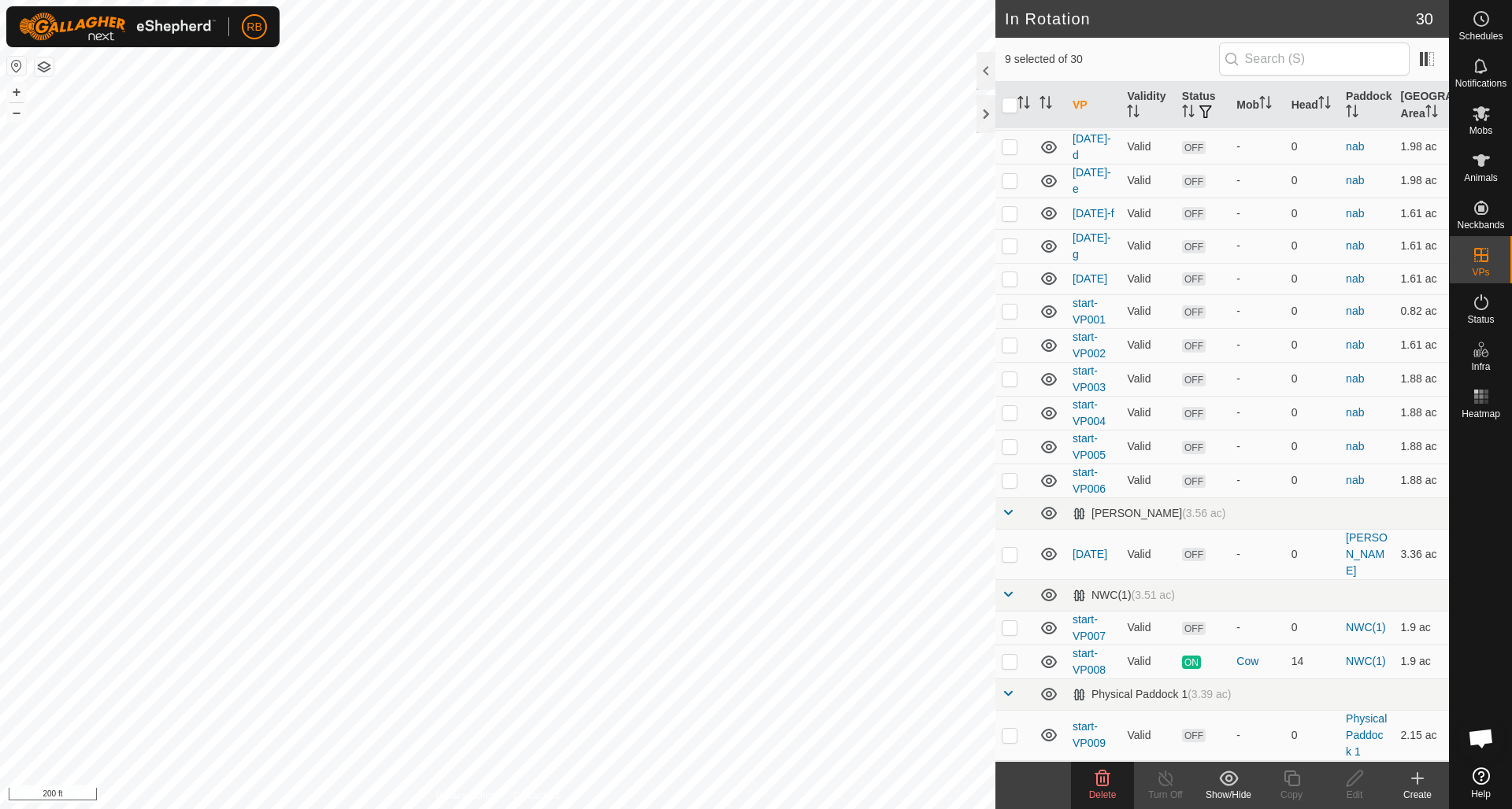
scroll to position [263, 0]
click at [1346, 289] on link "In Storage" at bounding box center [1381, 287] width 135 height 31
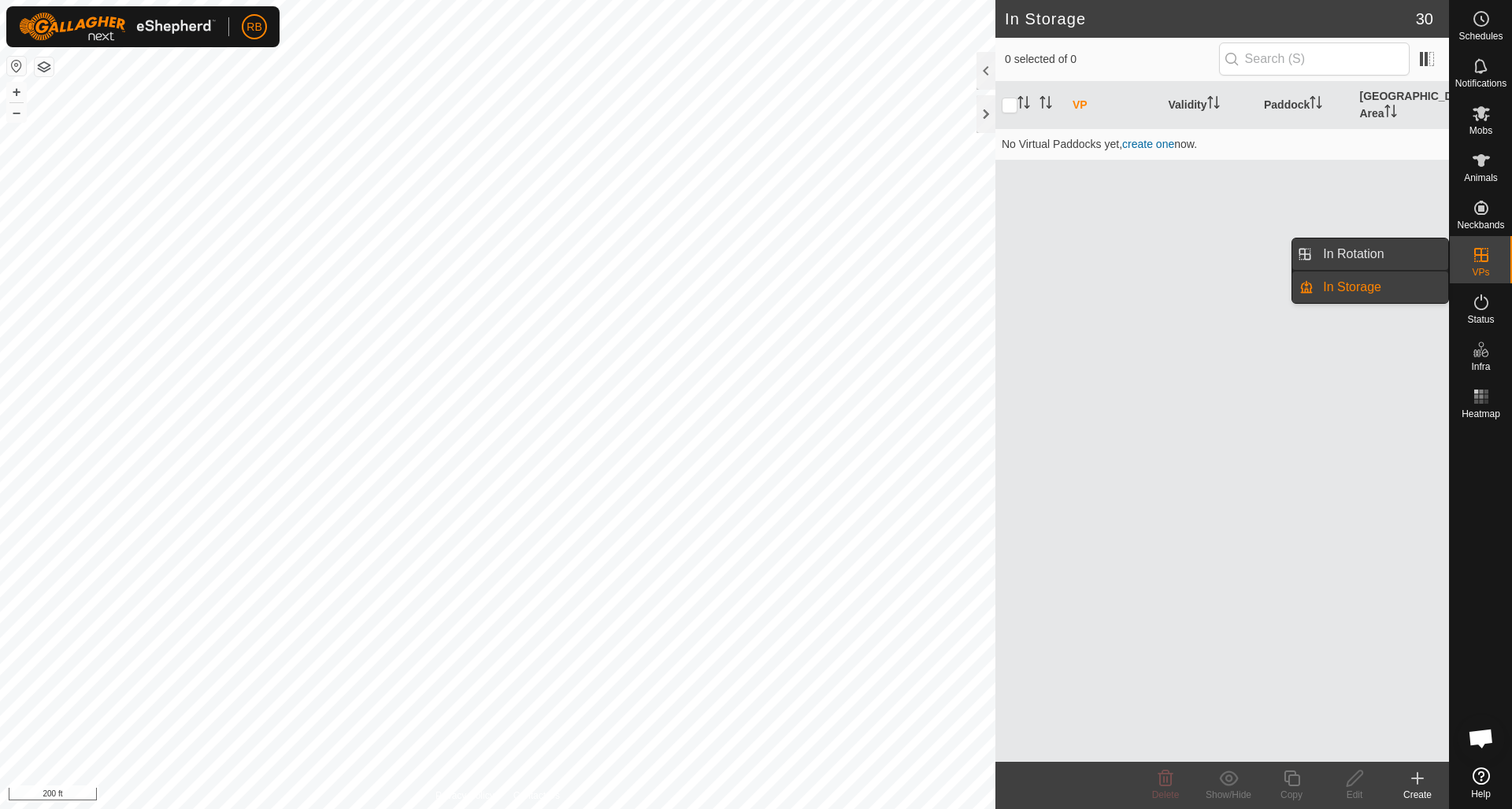
click at [1362, 253] on link "In Rotation" at bounding box center [1381, 254] width 135 height 31
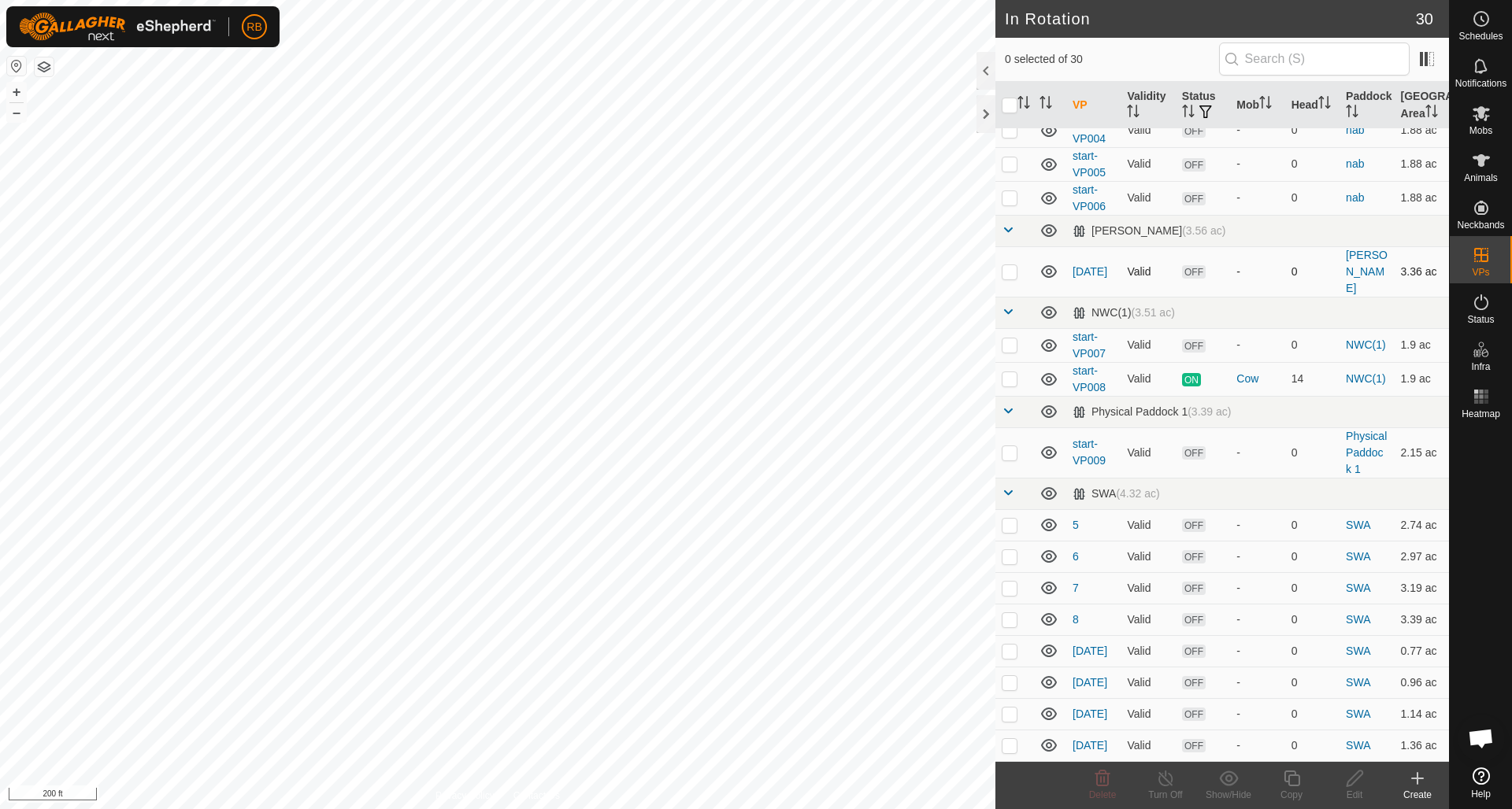
scroll to position [546, 0]
click at [1010, 519] on p-checkbox at bounding box center [1010, 526] width 16 height 12
click at [1099, 775] on icon at bounding box center [1102, 778] width 19 height 19
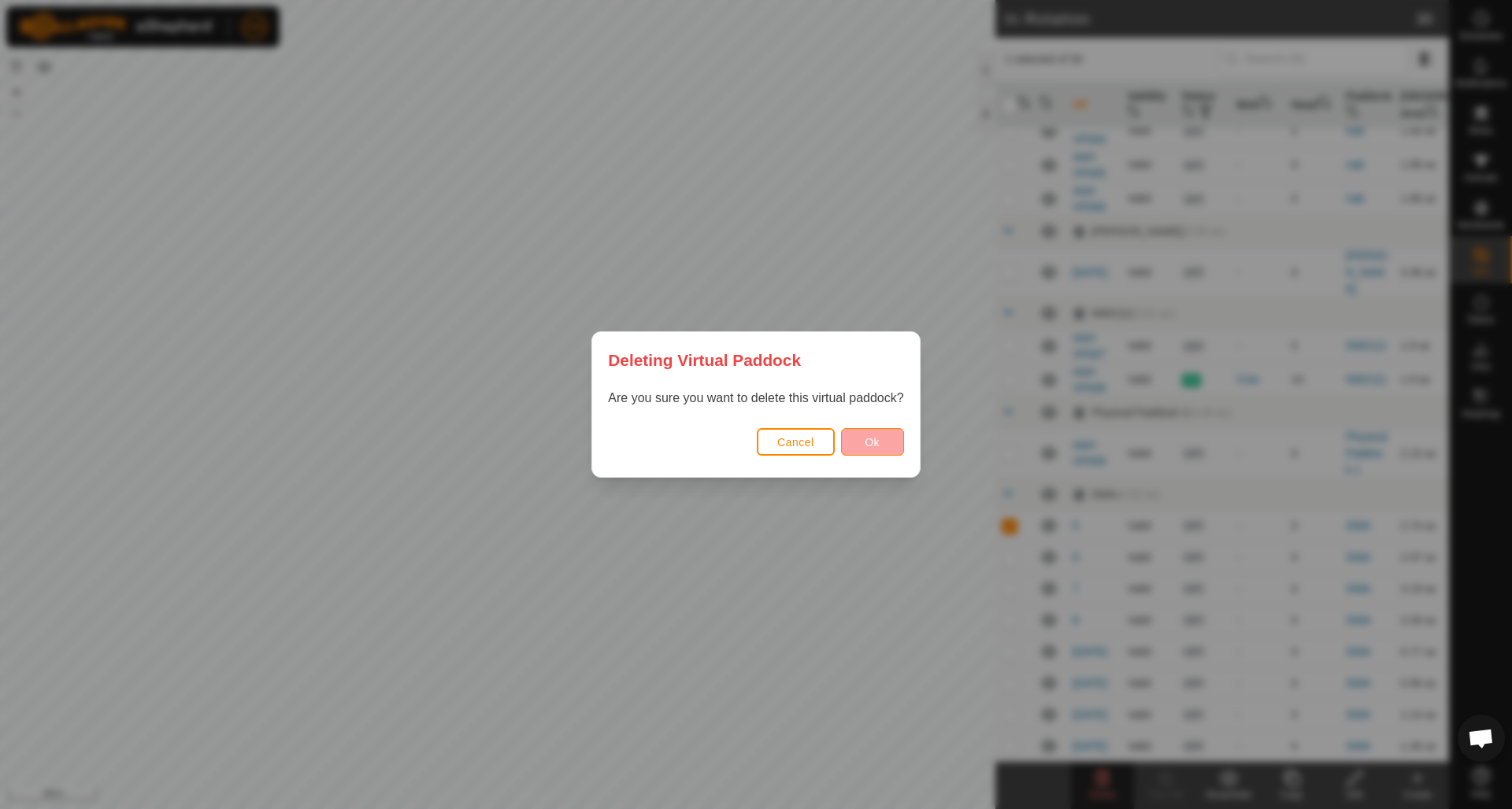
click at [859, 442] on button "Ok" at bounding box center [873, 442] width 63 height 28
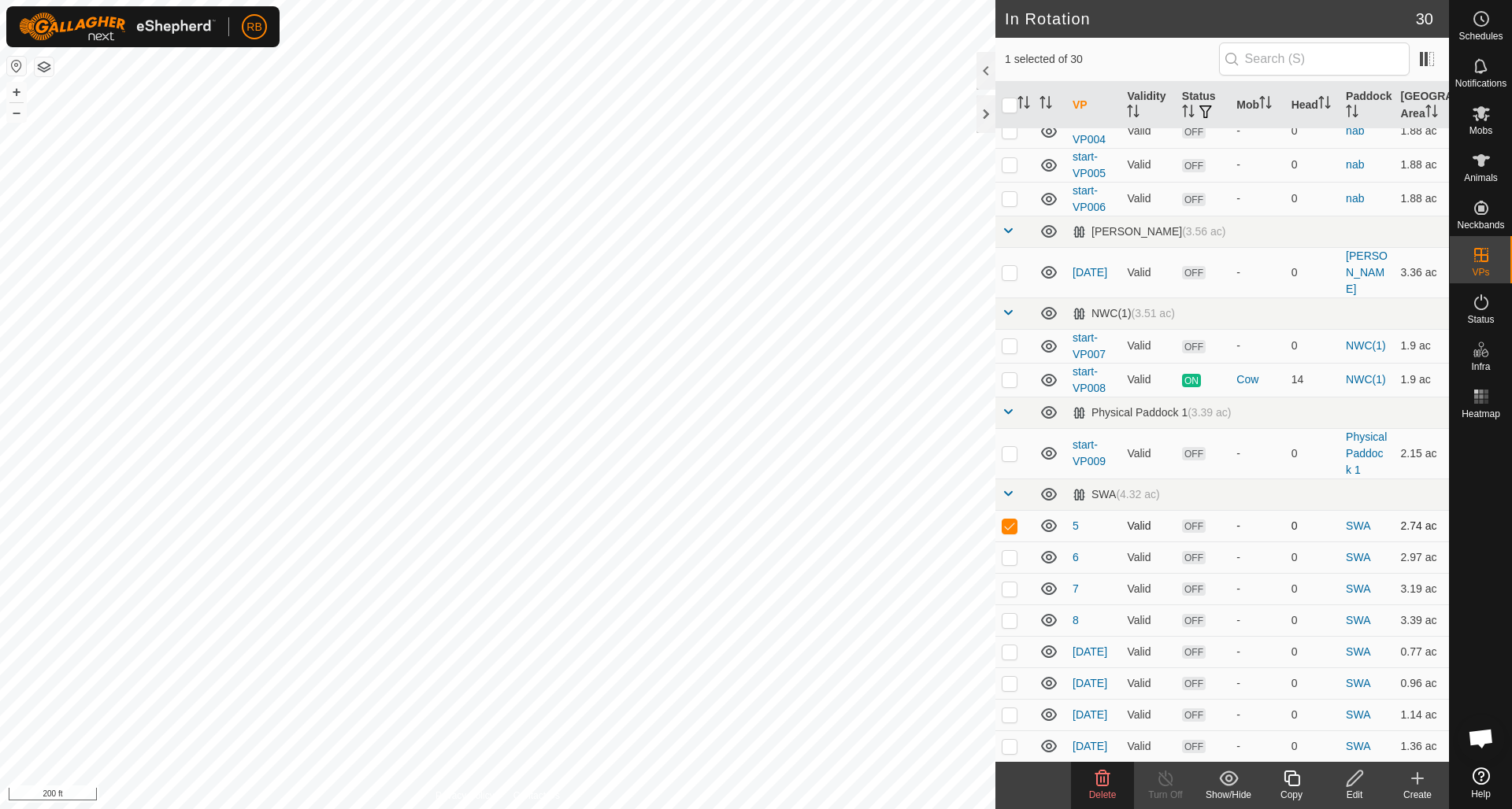
click at [1014, 519] on p-checkbox at bounding box center [1010, 526] width 16 height 12
checkbox input "false"
click at [1015, 646] on p-checkbox at bounding box center [1010, 652] width 16 height 12
checkbox input "true"
click at [1104, 783] on icon at bounding box center [1102, 778] width 19 height 19
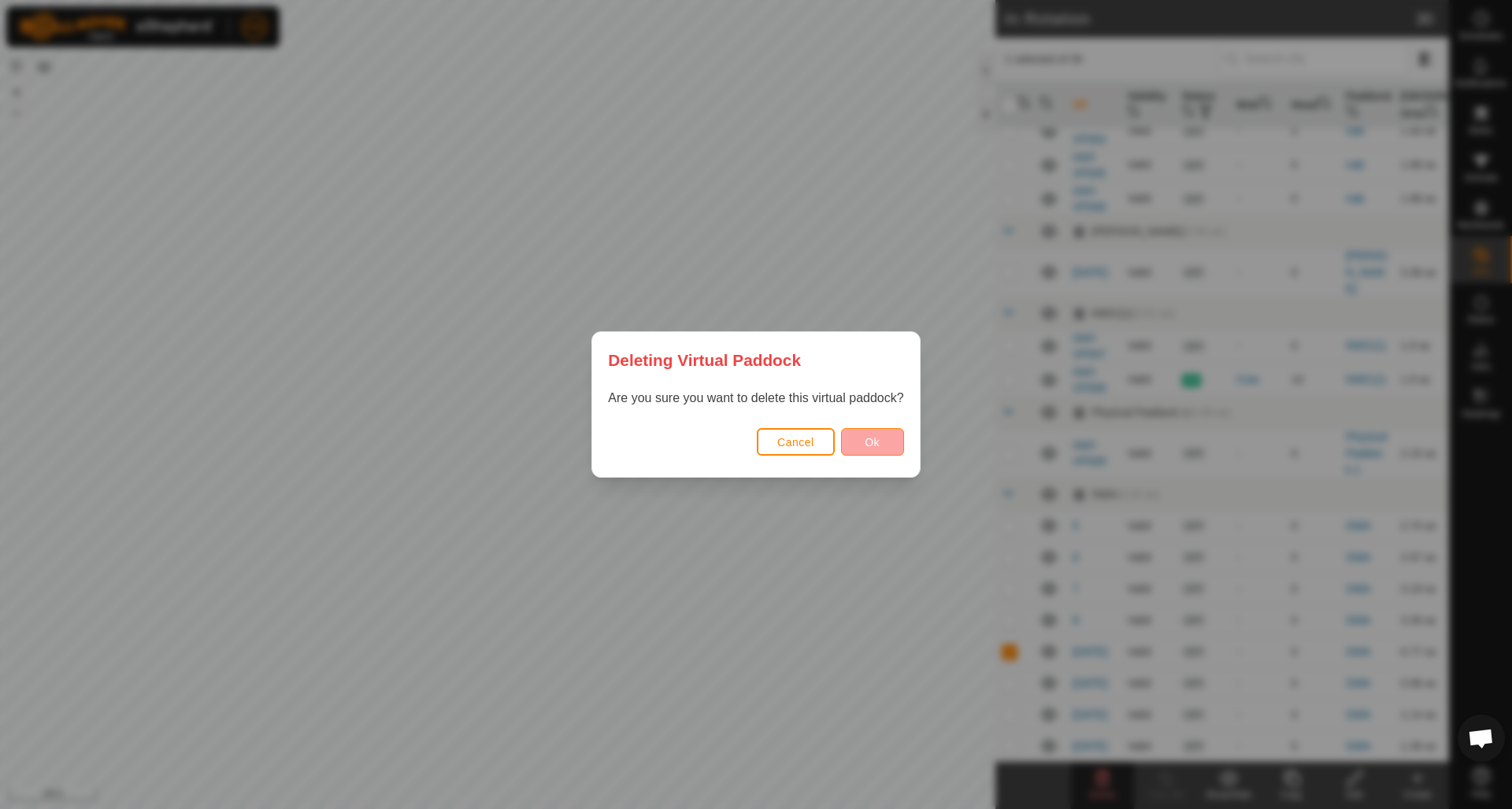
click at [875, 439] on span "Ok" at bounding box center [872, 443] width 15 height 12
